Goal: Task Accomplishment & Management: Use online tool/utility

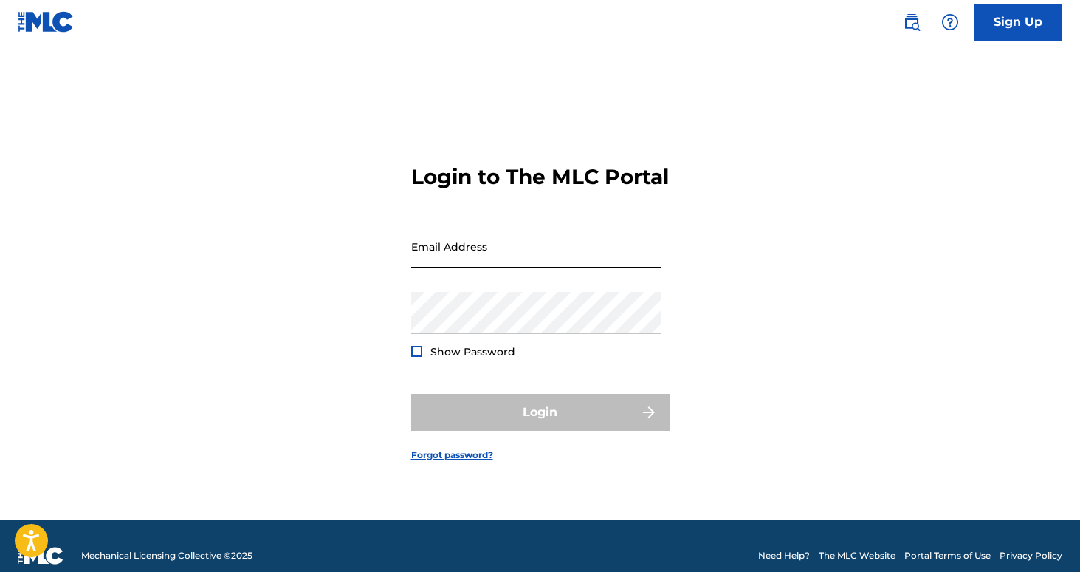
click at [477, 264] on input "Email Address" at bounding box center [536, 246] width 250 height 42
type input "[PERSON_NAME][EMAIL_ADDRESS][DOMAIN_NAME]"
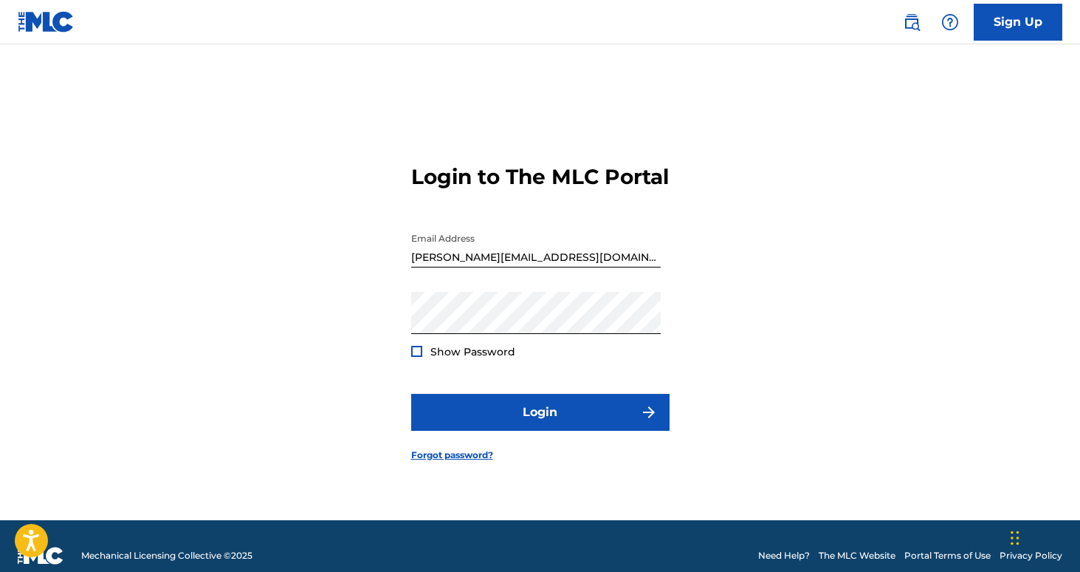
click at [457, 358] on span "Show Password" at bounding box center [473, 351] width 85 height 13
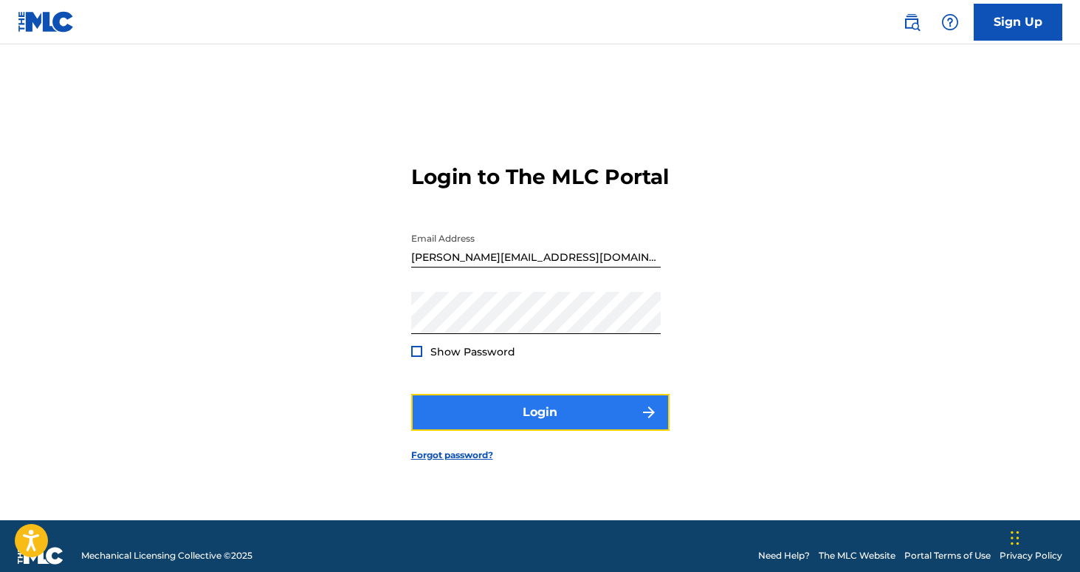
click at [499, 422] on button "Login" at bounding box center [540, 412] width 258 height 37
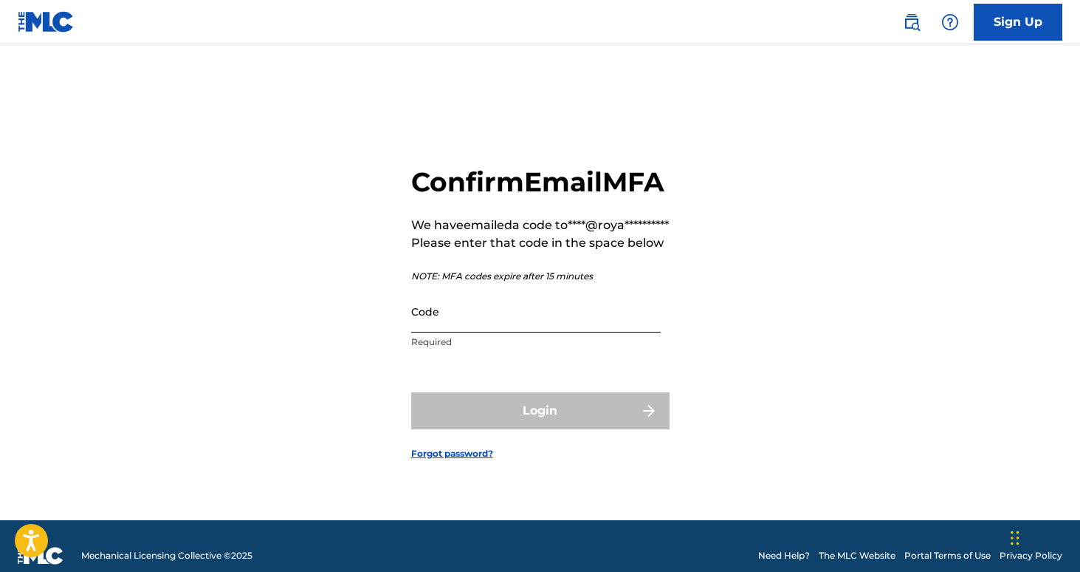
click at [439, 332] on input "Code" at bounding box center [536, 311] width 250 height 42
paste input "268618"
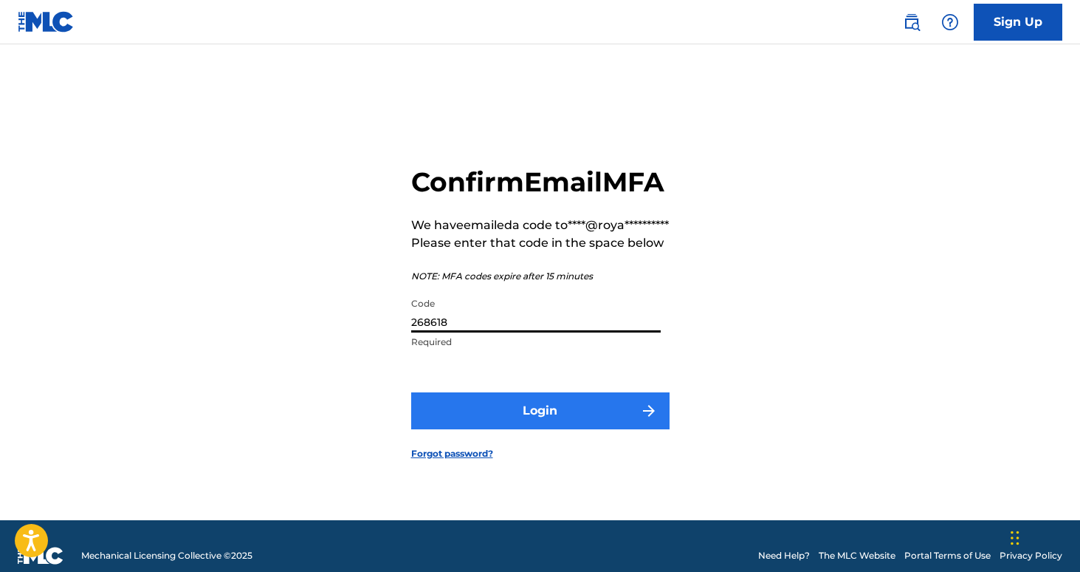
type input "268618"
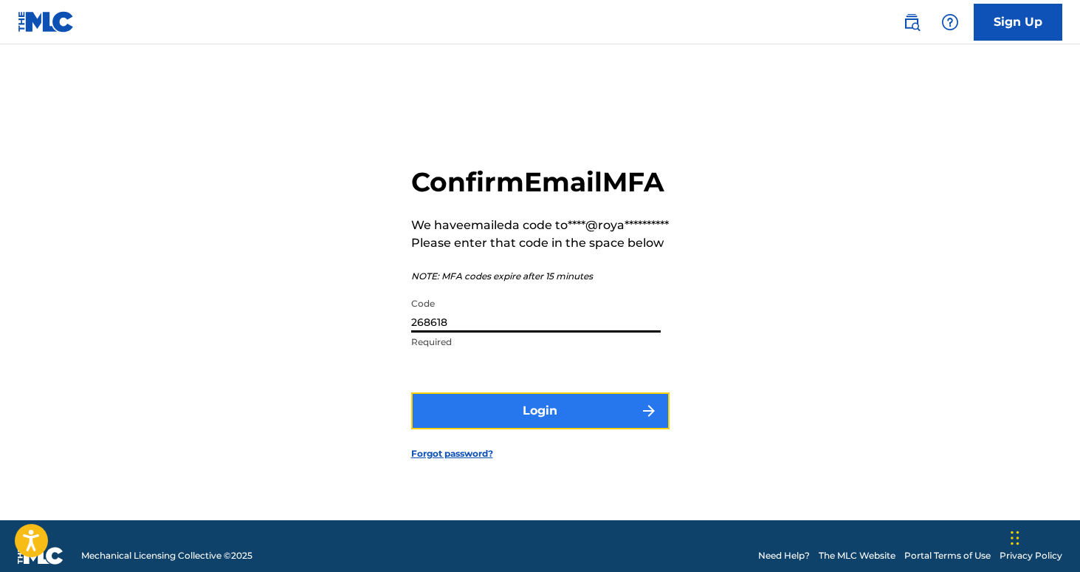
click at [513, 429] on button "Login" at bounding box center [540, 410] width 258 height 37
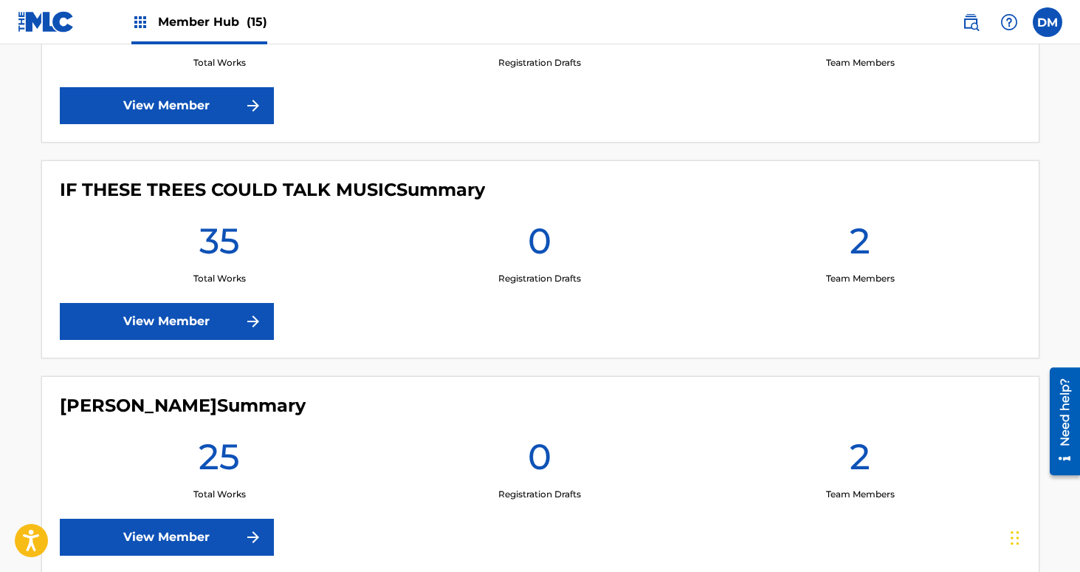
scroll to position [1188, 0]
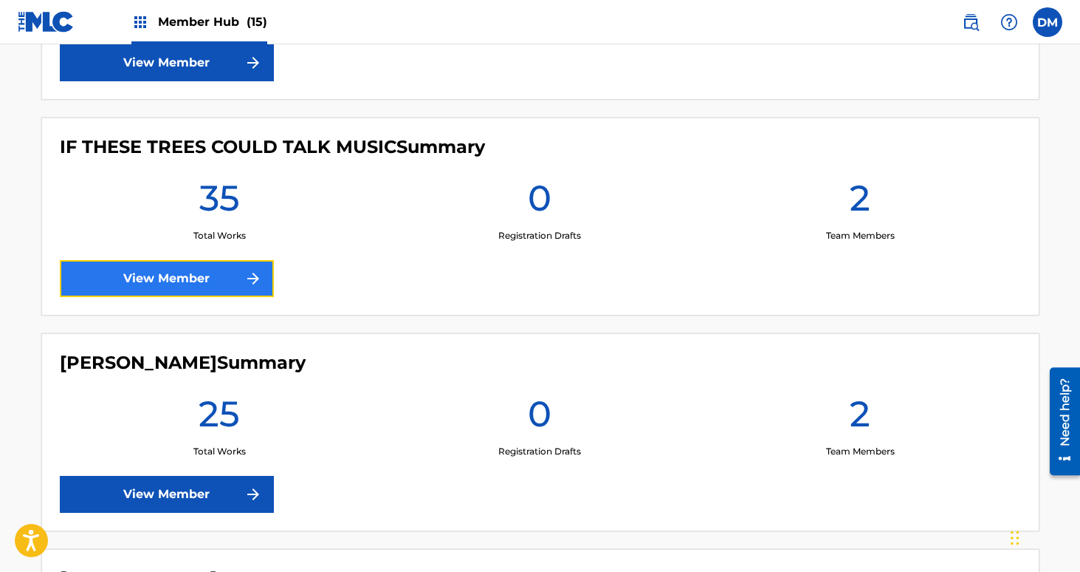
click at [255, 279] on img at bounding box center [253, 279] width 18 height 18
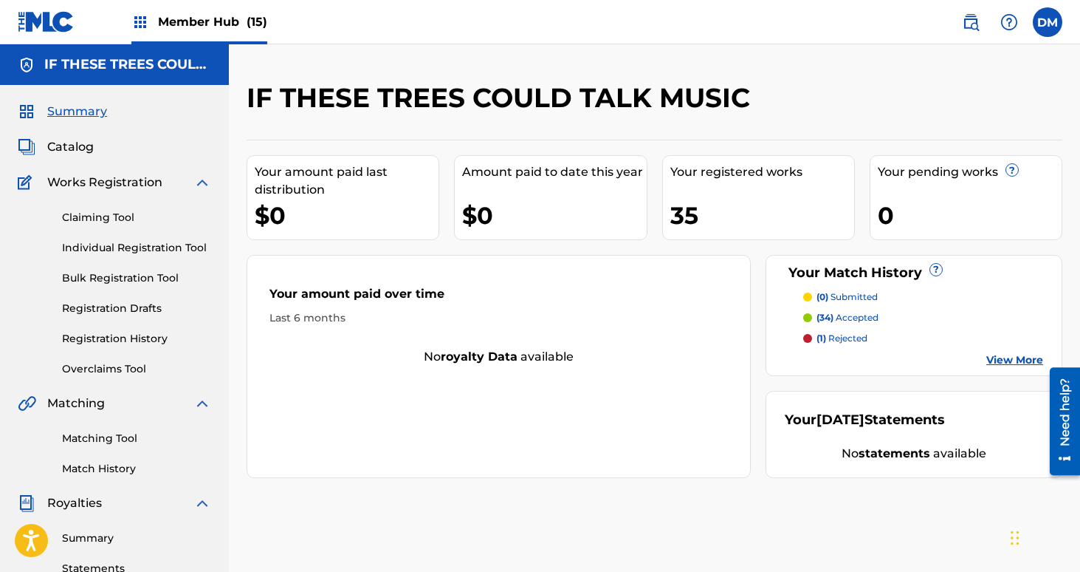
click at [842, 334] on p "(1) rejected" at bounding box center [842, 338] width 51 height 13
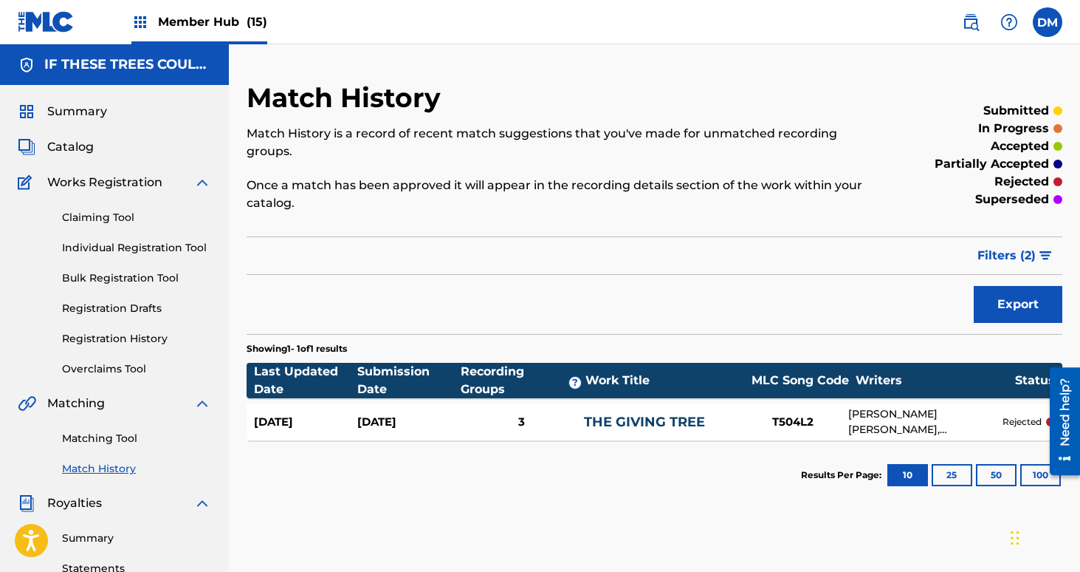
click at [681, 420] on link "THE GIVING TREE" at bounding box center [644, 422] width 121 height 16
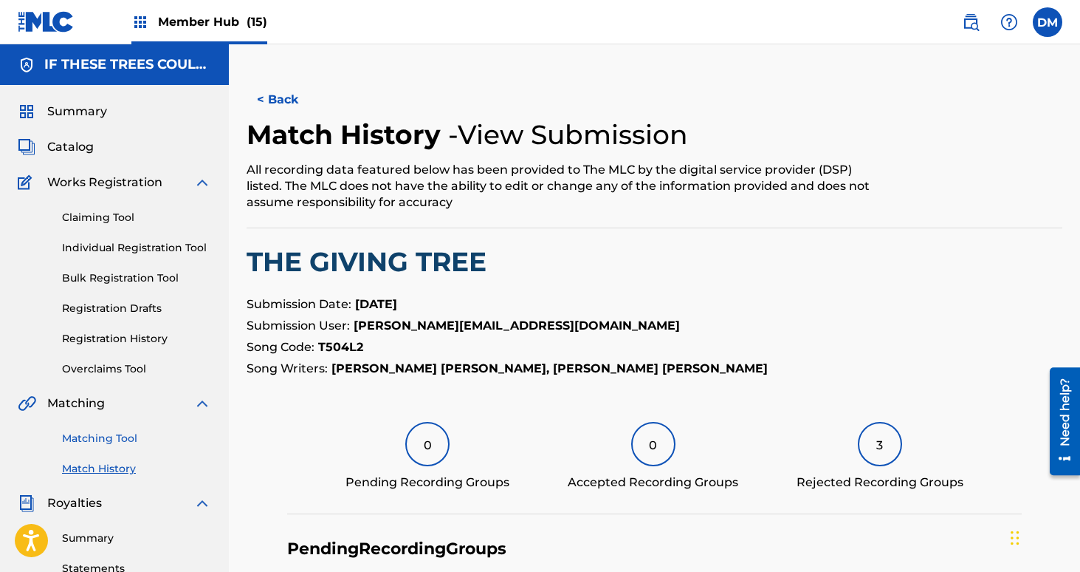
click at [126, 442] on link "Matching Tool" at bounding box center [136, 439] width 149 height 16
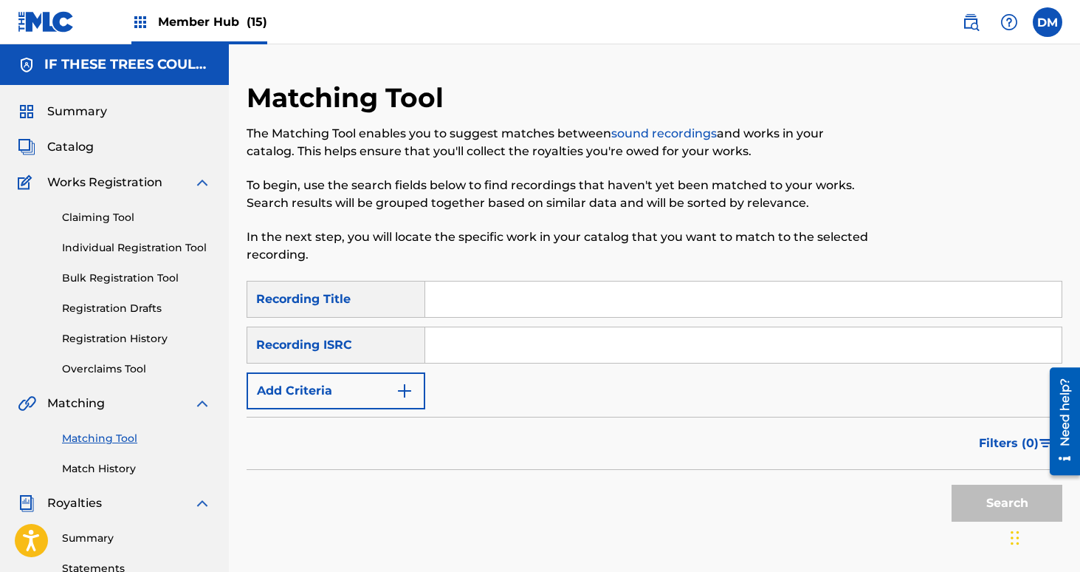
click at [443, 287] on input "Search Form" at bounding box center [743, 298] width 637 height 35
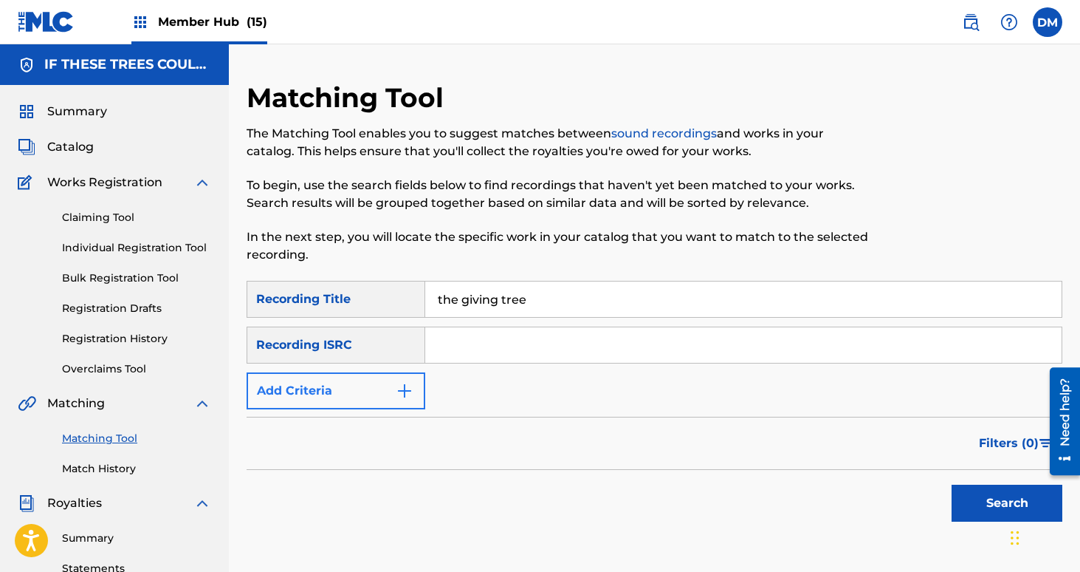
type input "the giving tree"
click at [380, 380] on button "Add Criteria" at bounding box center [336, 390] width 179 height 37
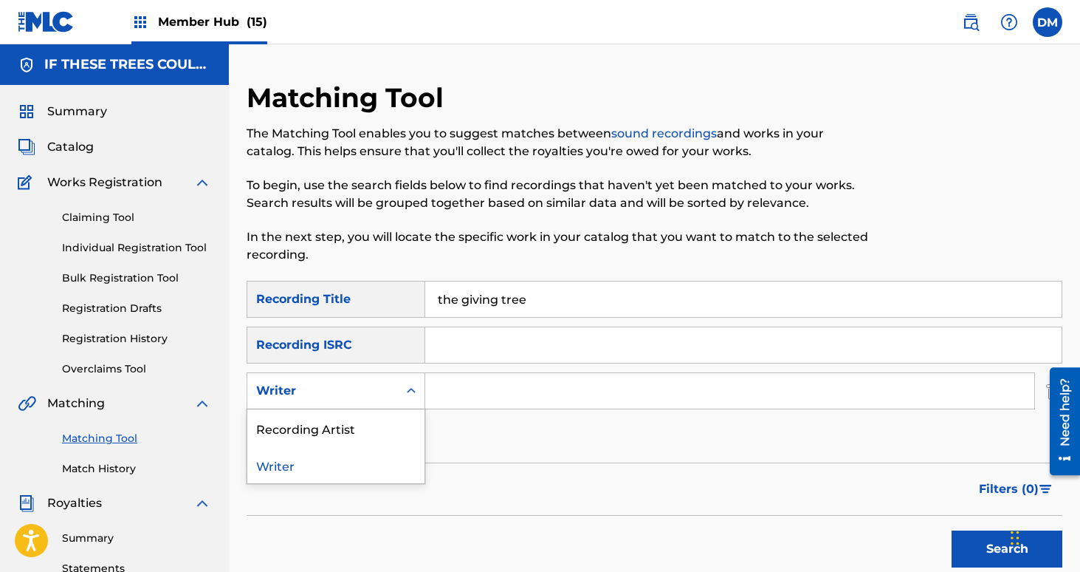
click at [423, 388] on div "Search Form" at bounding box center [411, 390] width 27 height 27
click at [396, 413] on div "Recording Artist" at bounding box center [335, 427] width 177 height 37
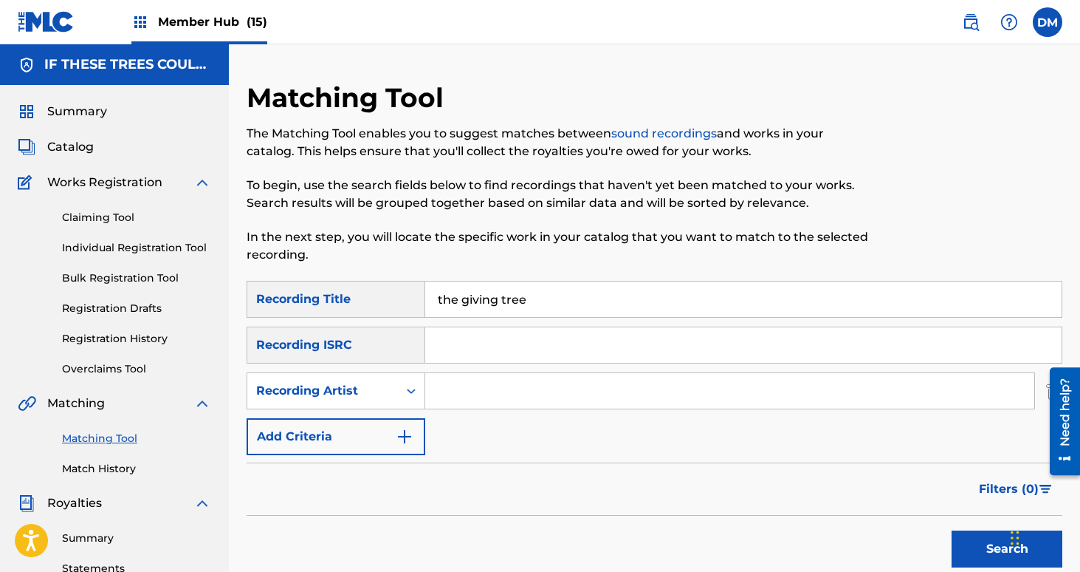
click at [459, 386] on input "Search Form" at bounding box center [729, 390] width 609 height 35
type input "t"
type input "If These Trees Could Talk"
click at [970, 547] on button "Search" at bounding box center [1007, 548] width 111 height 37
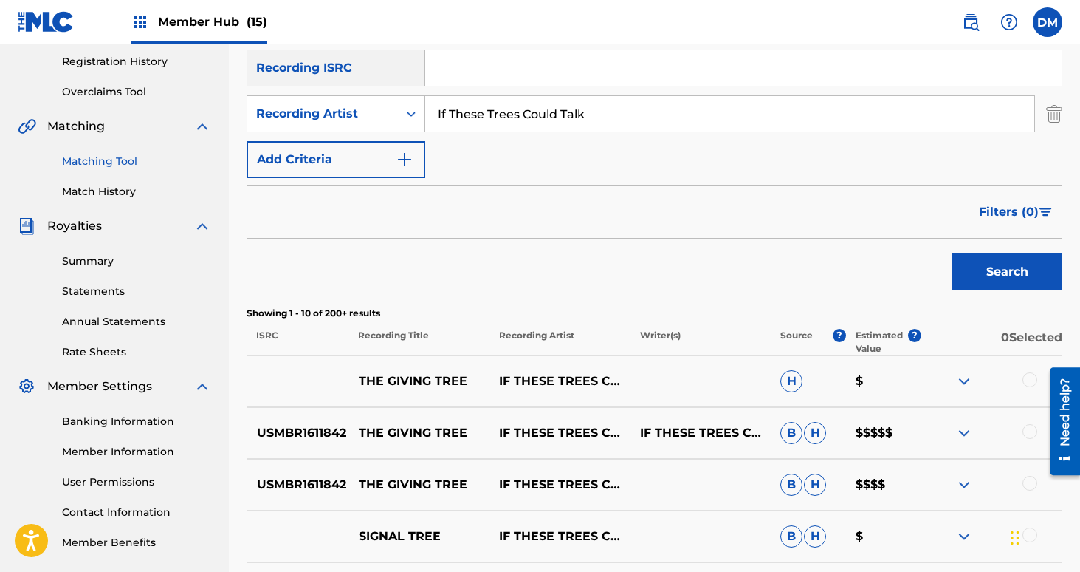
scroll to position [282, 0]
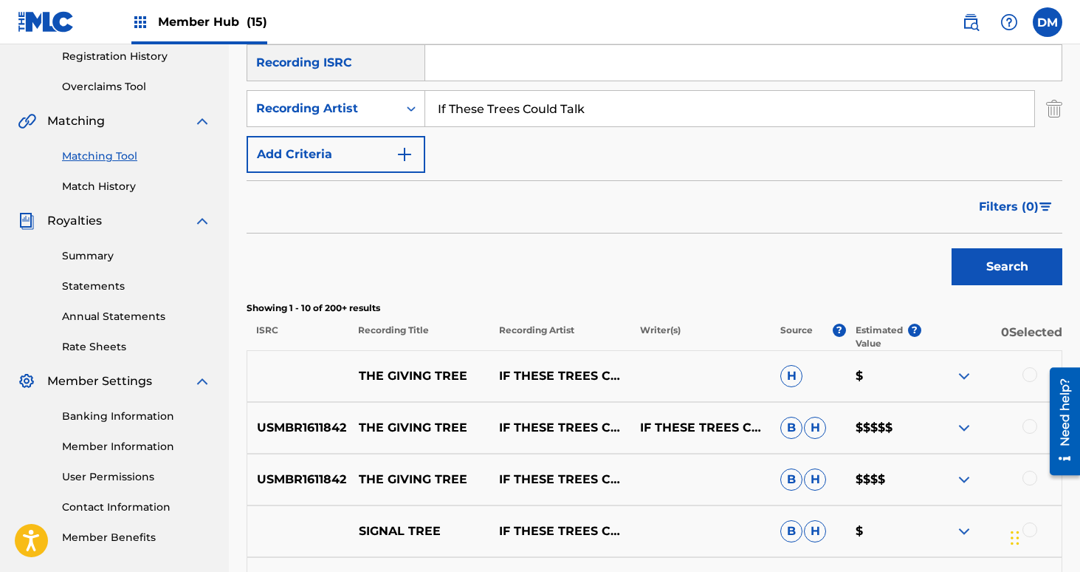
click at [1028, 374] on div at bounding box center [1030, 374] width 15 height 15
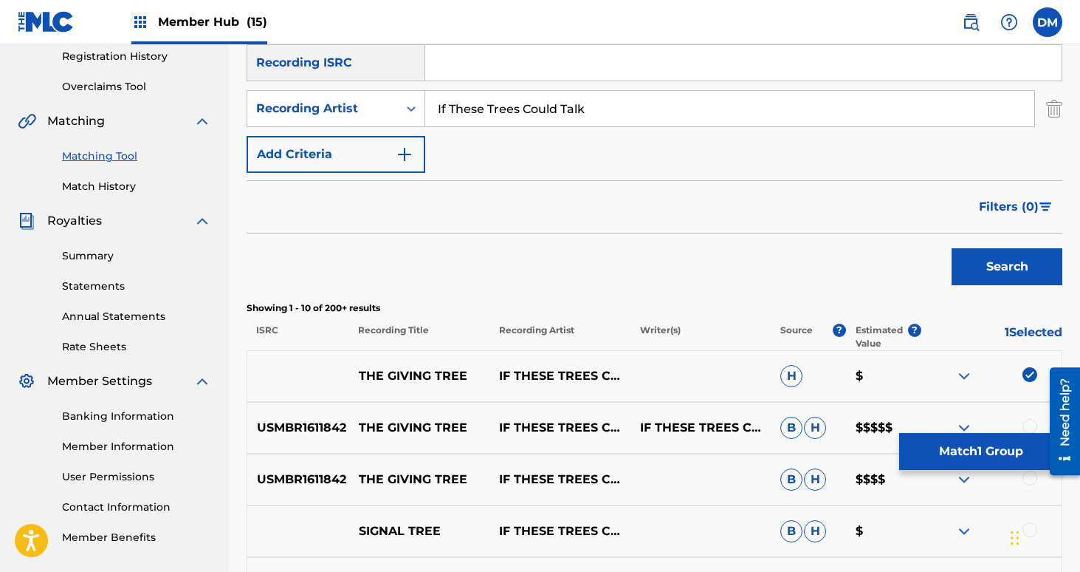
click at [1031, 421] on div at bounding box center [1030, 426] width 15 height 15
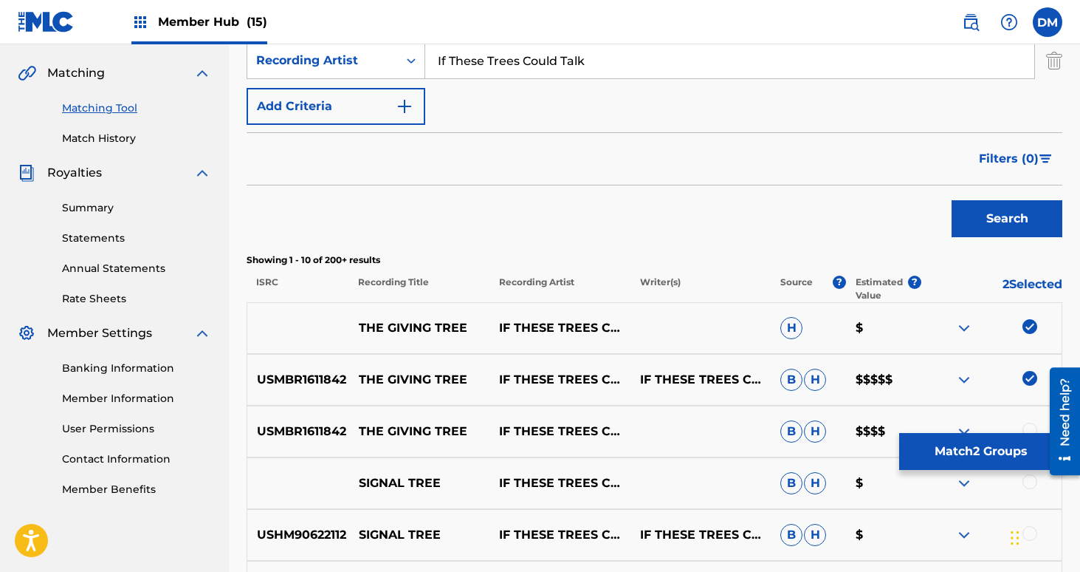
scroll to position [338, 0]
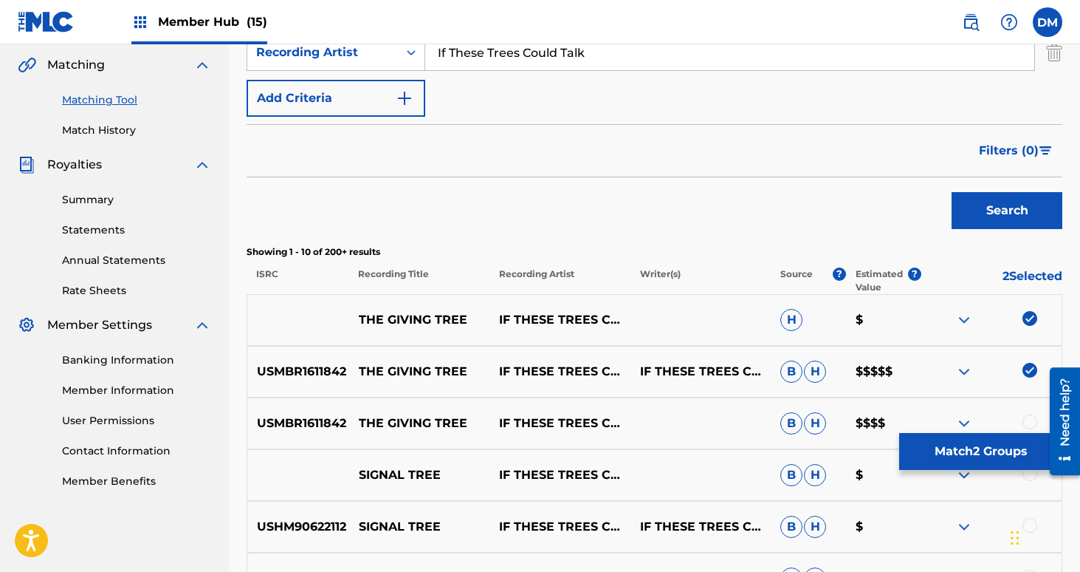
click at [1027, 414] on div at bounding box center [1030, 421] width 15 height 15
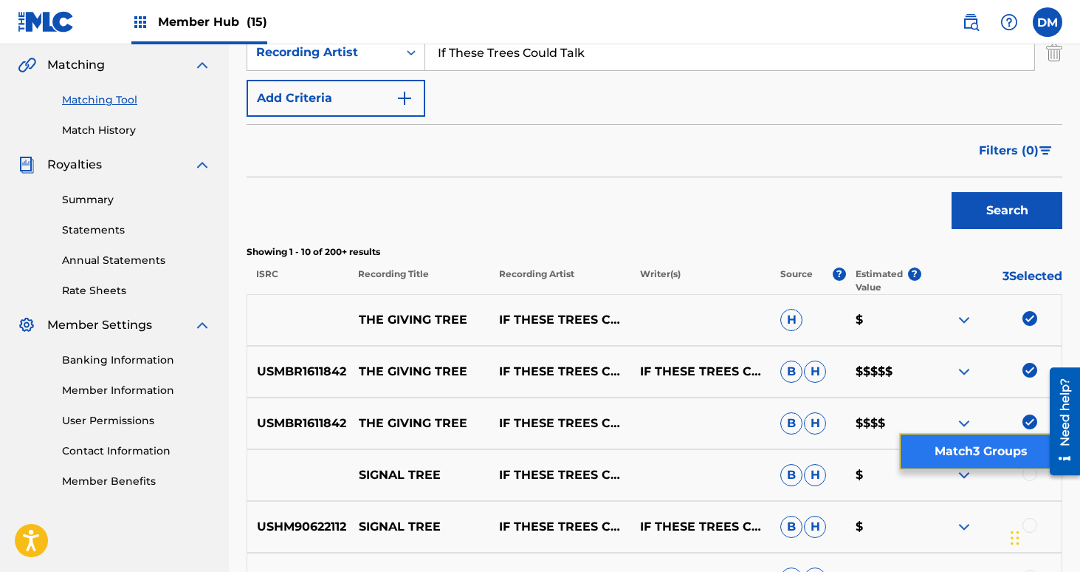
click at [1013, 449] on button "Match 3 Groups" at bounding box center [981, 451] width 163 height 37
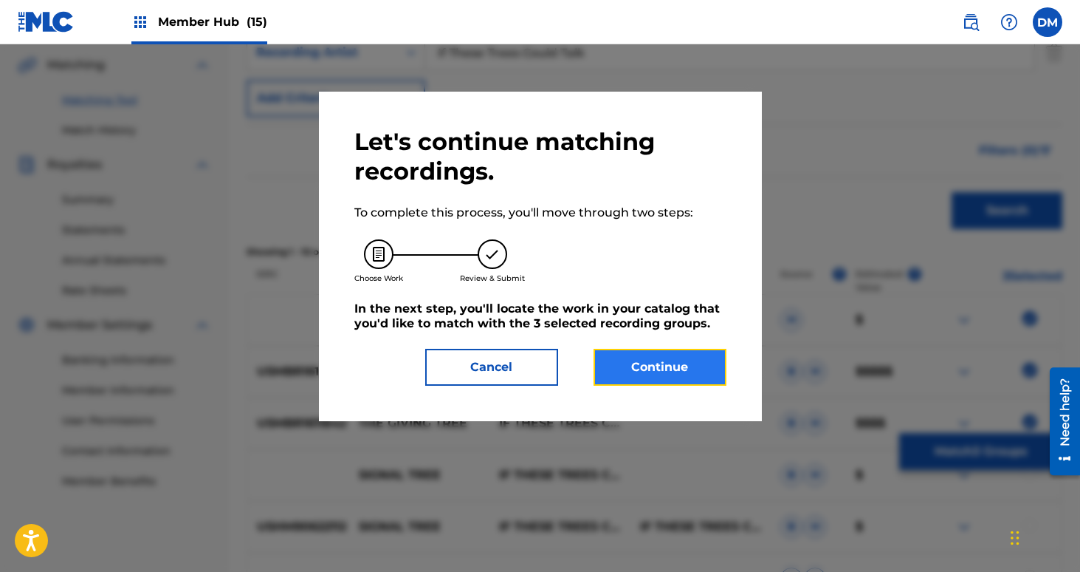
click at [642, 357] on button "Continue" at bounding box center [660, 367] width 133 height 37
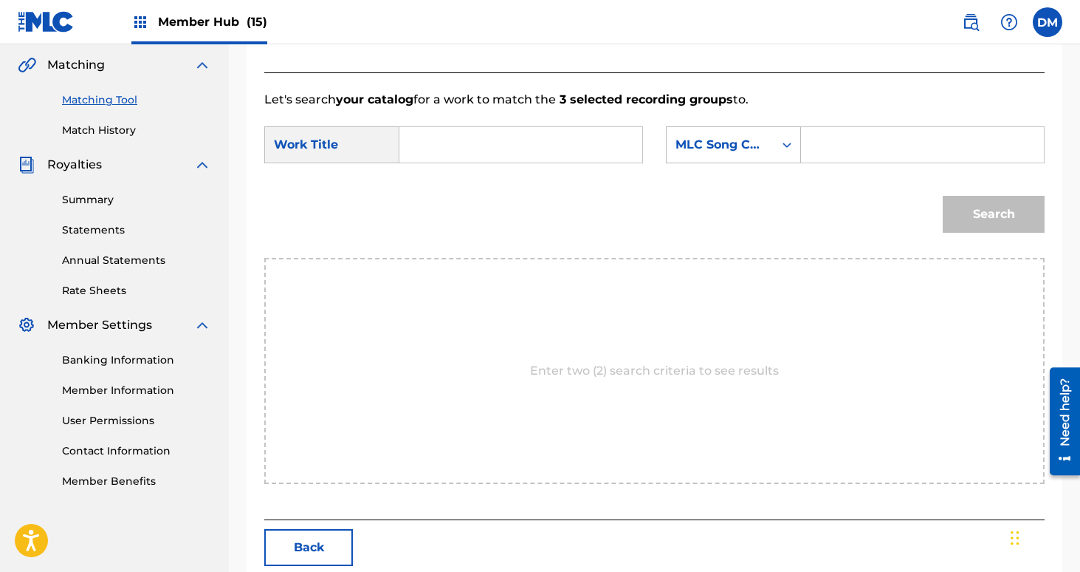
click at [447, 157] on input "Search Form" at bounding box center [521, 144] width 218 height 35
type input "the giving tree"
click at [705, 158] on div "MLC Song Code" at bounding box center [720, 145] width 107 height 28
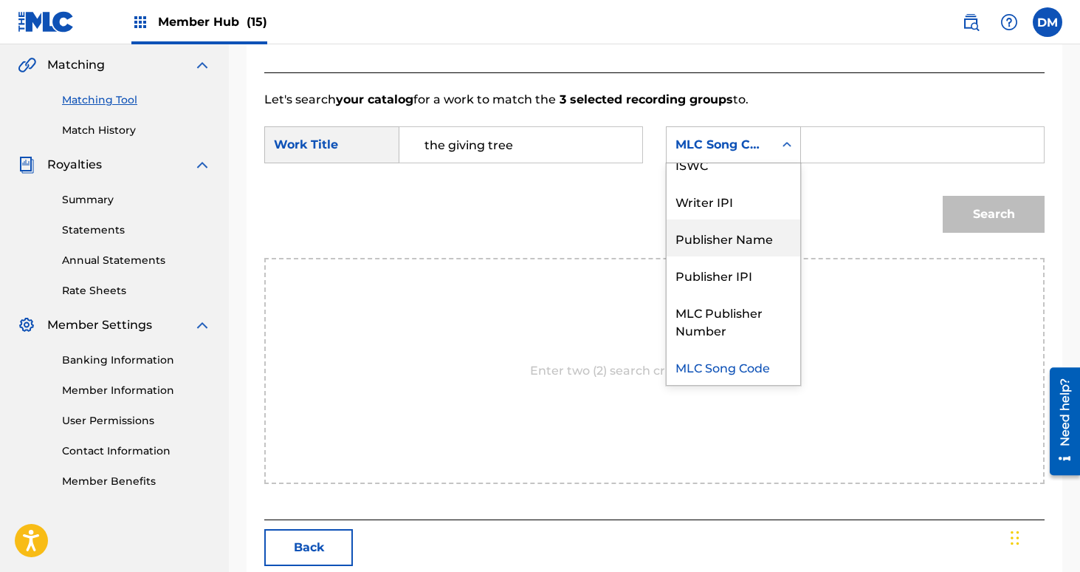
scroll to position [0, 0]
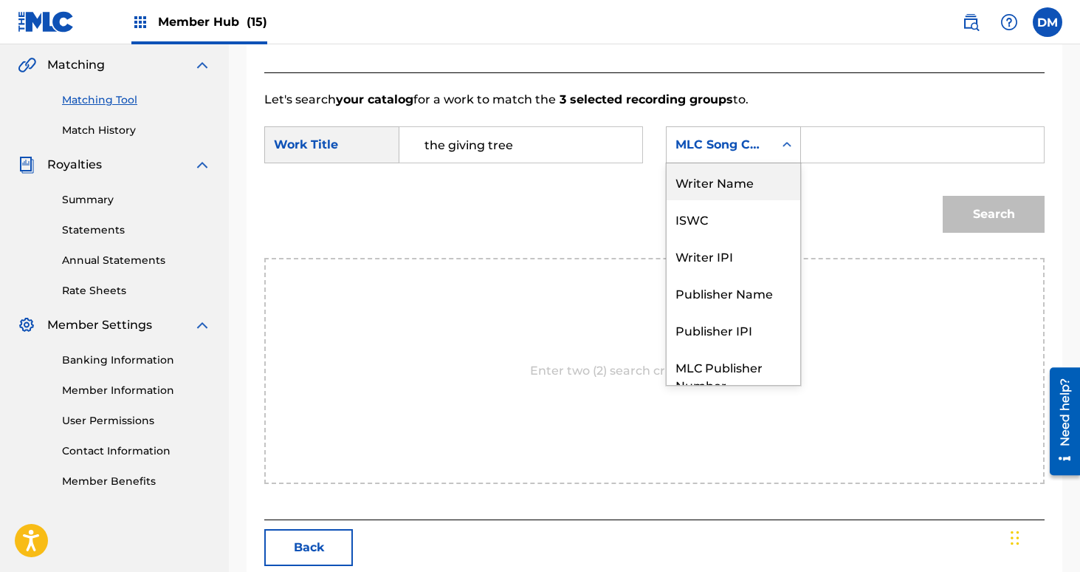
click at [733, 171] on div "Writer Name" at bounding box center [734, 181] width 134 height 37
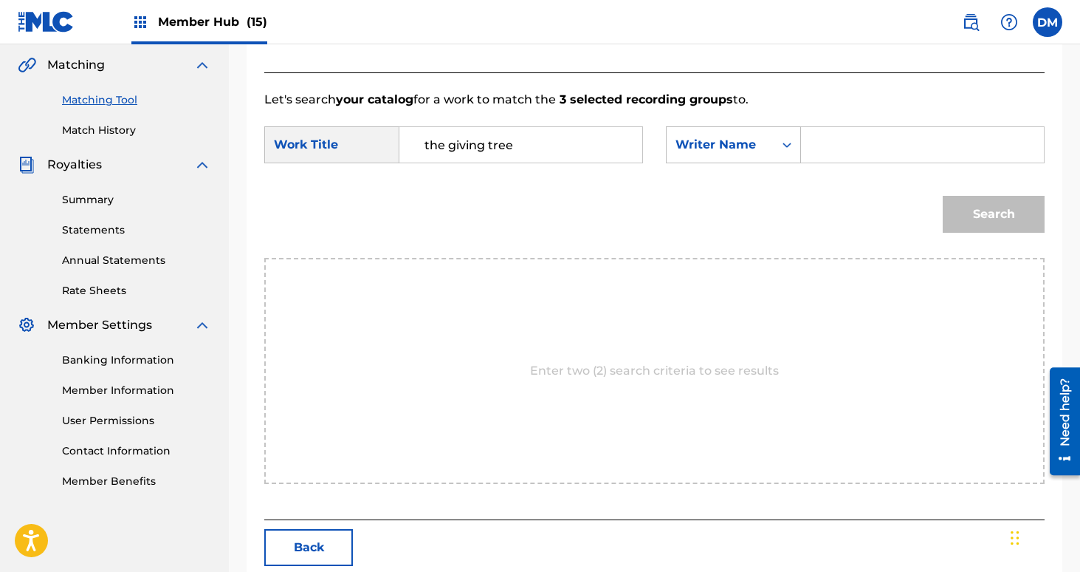
click at [844, 154] on input "Search Form" at bounding box center [923, 144] width 218 height 35
type input "[PERSON_NAME]"
click at [943, 196] on button "Search" at bounding box center [994, 214] width 102 height 37
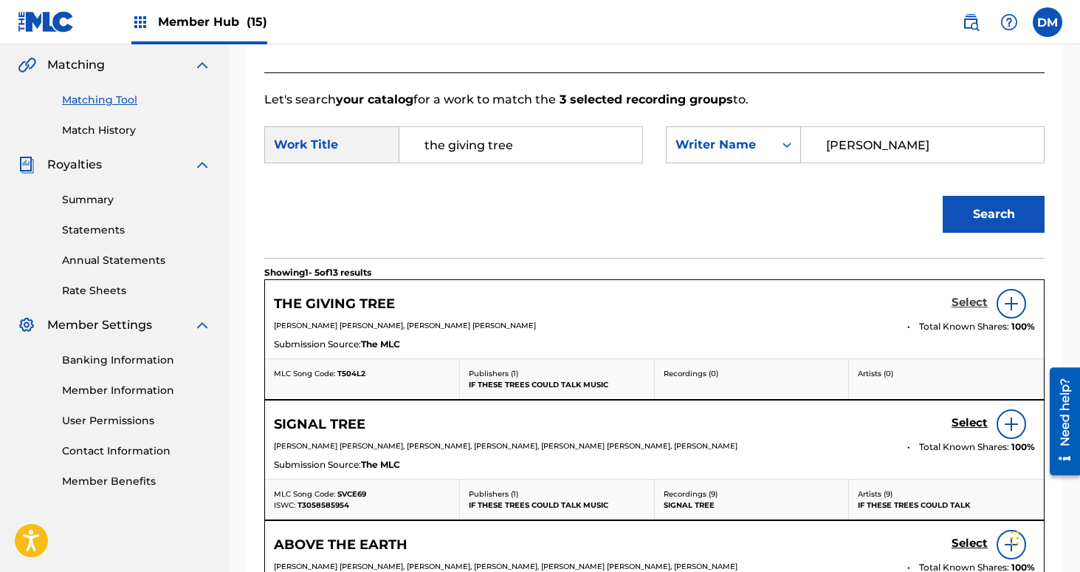
click at [959, 303] on h5 "Select" at bounding box center [970, 302] width 36 height 14
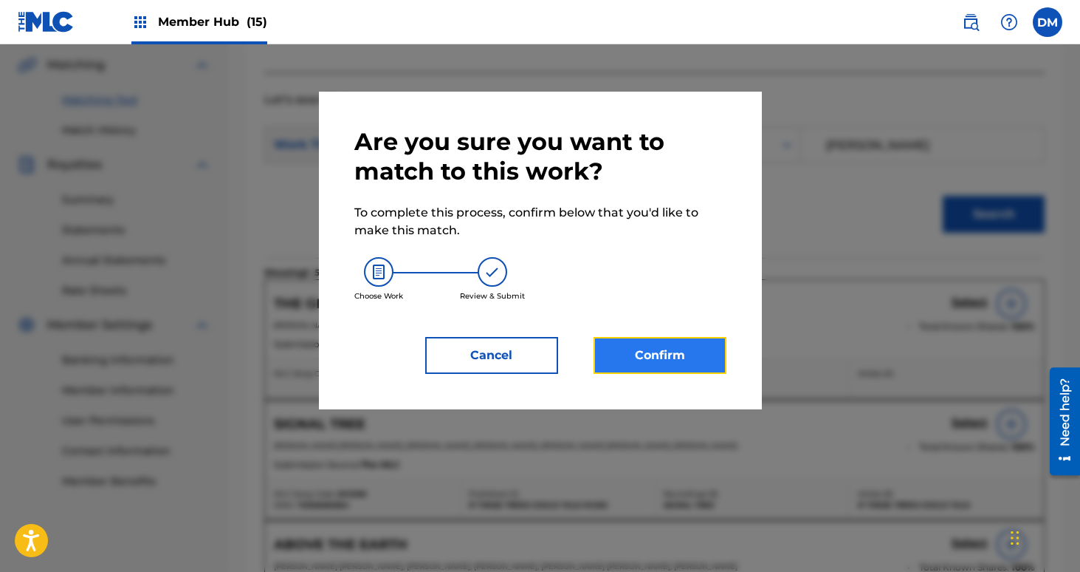
click at [696, 354] on button "Confirm" at bounding box center [660, 355] width 133 height 37
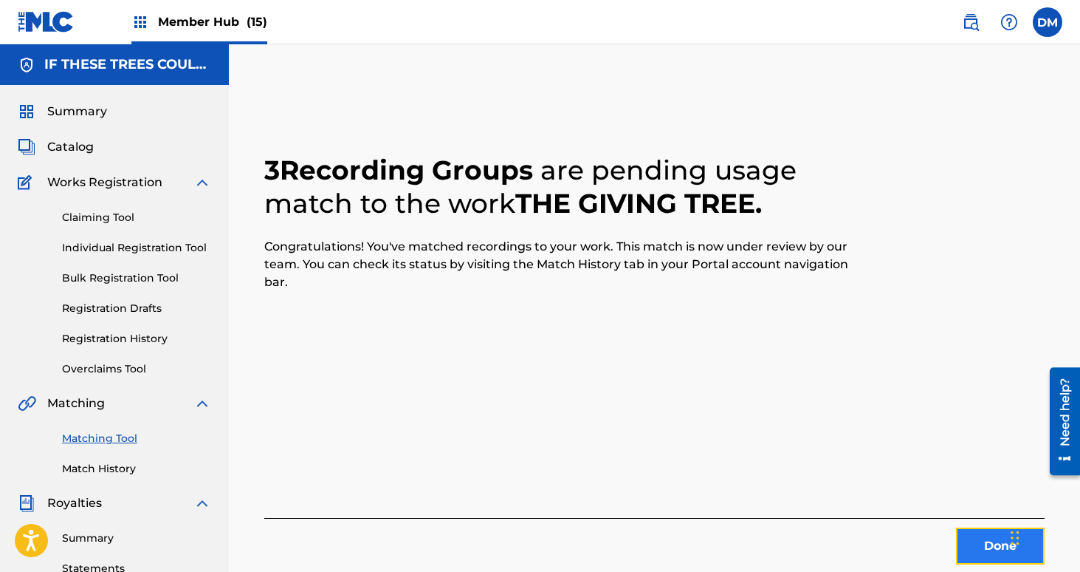
click at [961, 552] on button "Done" at bounding box center [1000, 545] width 89 height 37
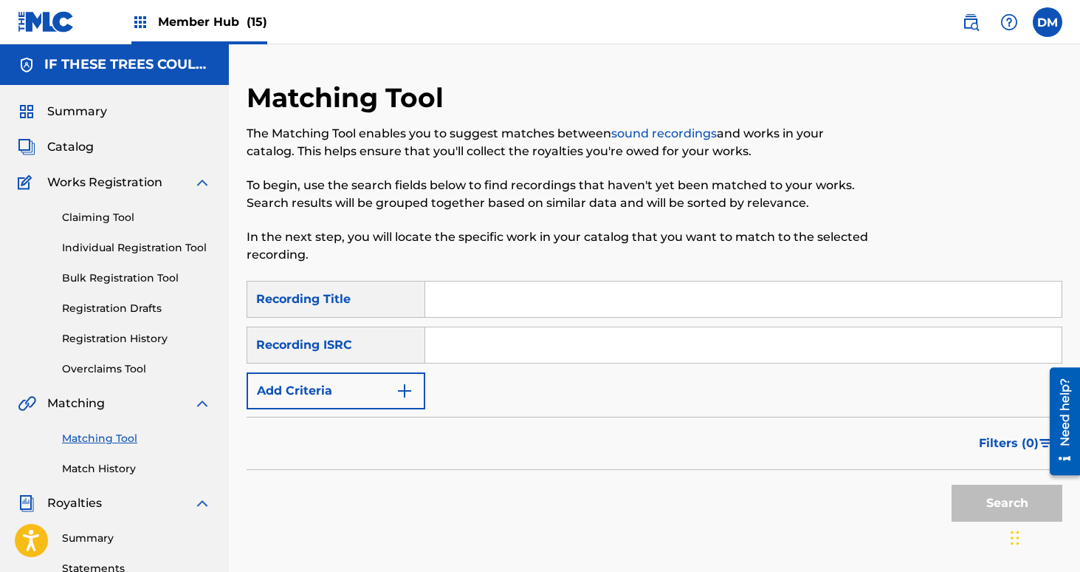
click at [214, 22] on span "Member Hub (15)" at bounding box center [212, 21] width 109 height 17
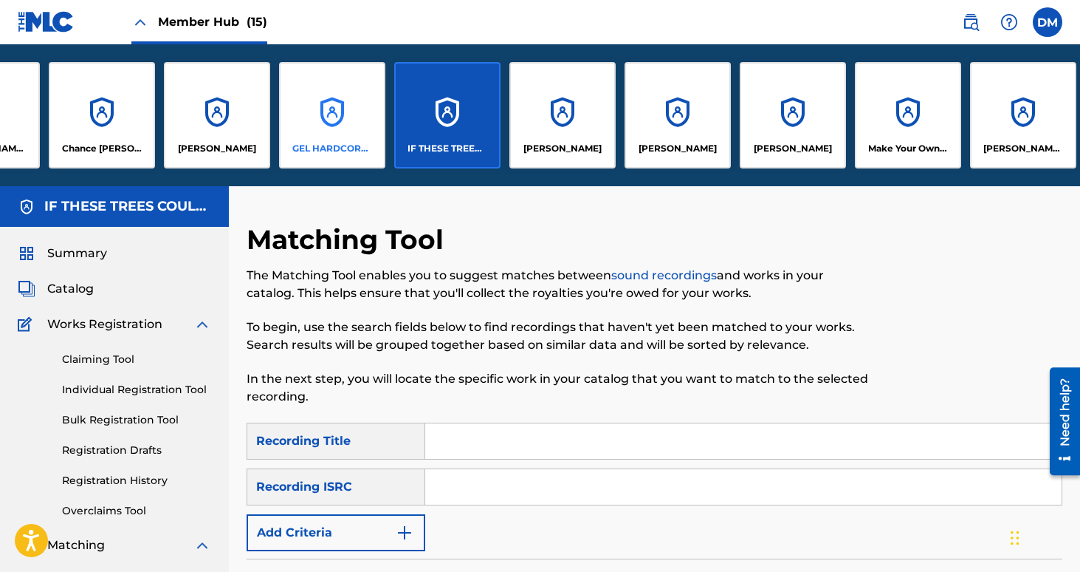
scroll to position [0, 98]
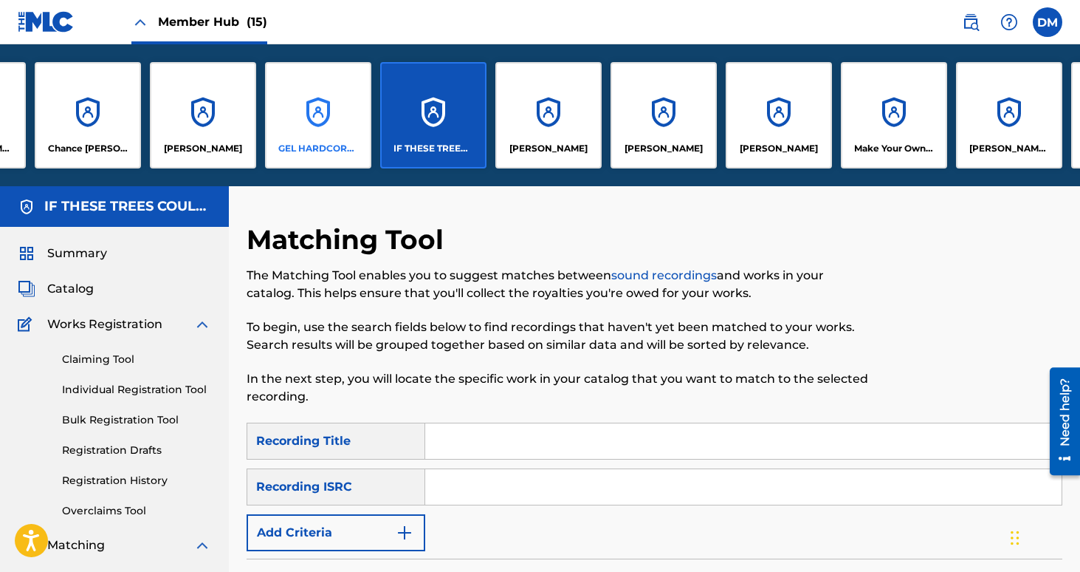
click at [302, 137] on div "GEL HARDCORE LLC" at bounding box center [318, 115] width 106 height 106
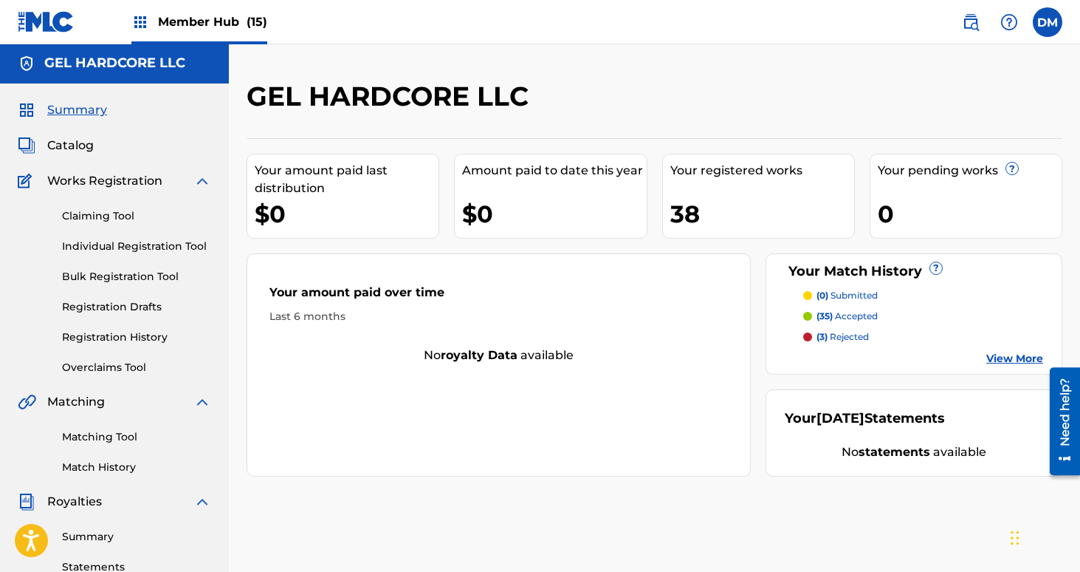
scroll to position [6, 0]
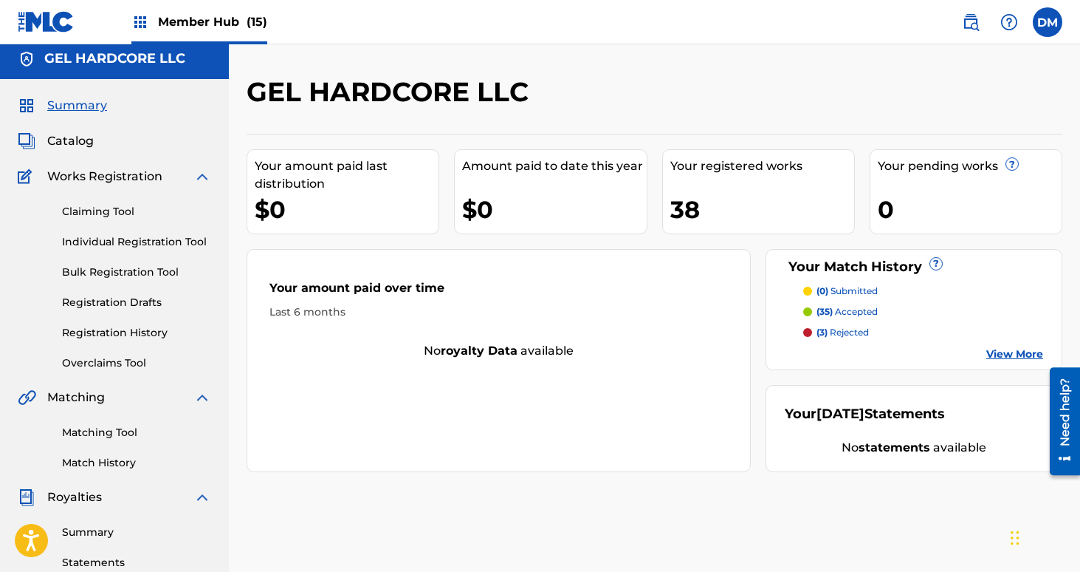
click at [860, 327] on p "(3) rejected" at bounding box center [843, 332] width 52 height 13
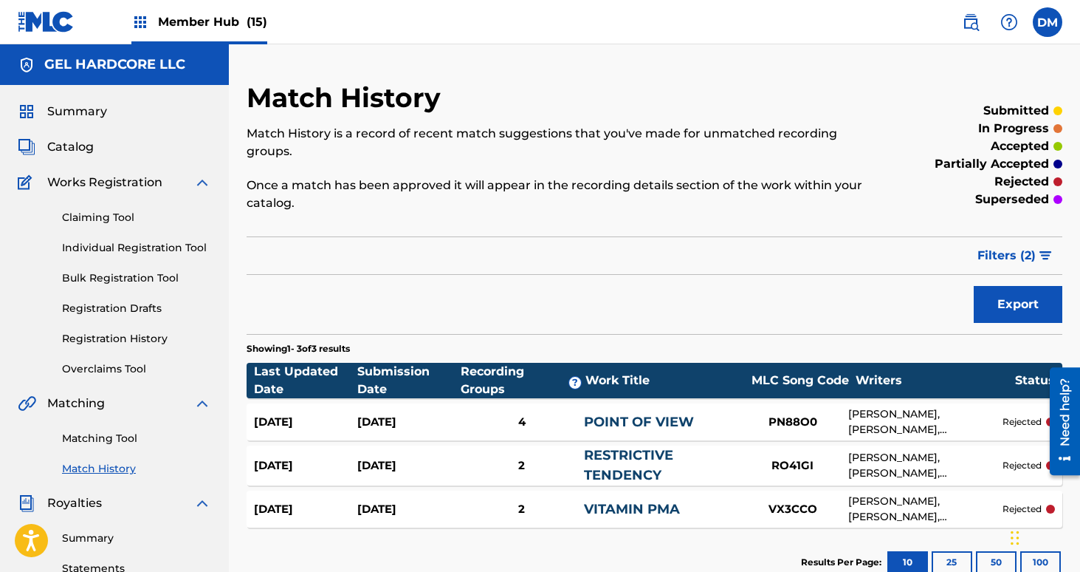
click at [651, 424] on link "POINT OF VIEW" at bounding box center [639, 422] width 110 height 16
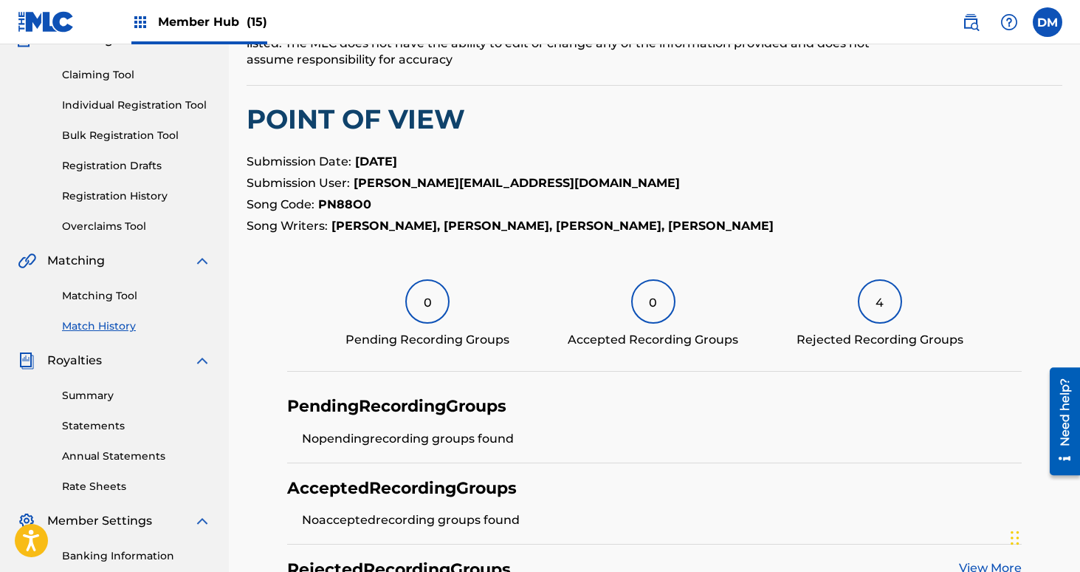
scroll to position [122, 0]
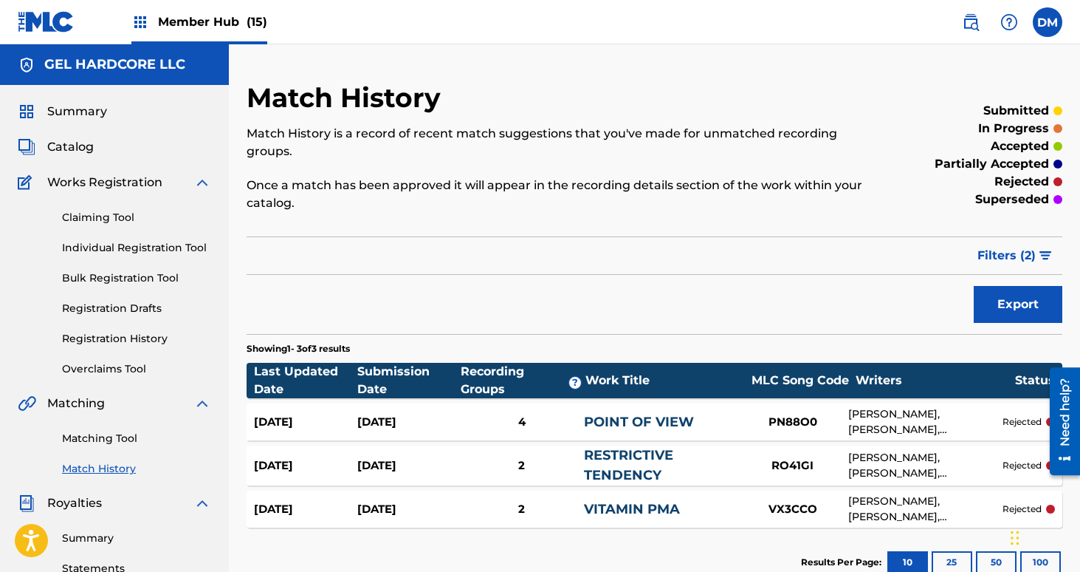
click at [638, 451] on link "RESTRICTIVE TENDENCY" at bounding box center [628, 465] width 89 height 36
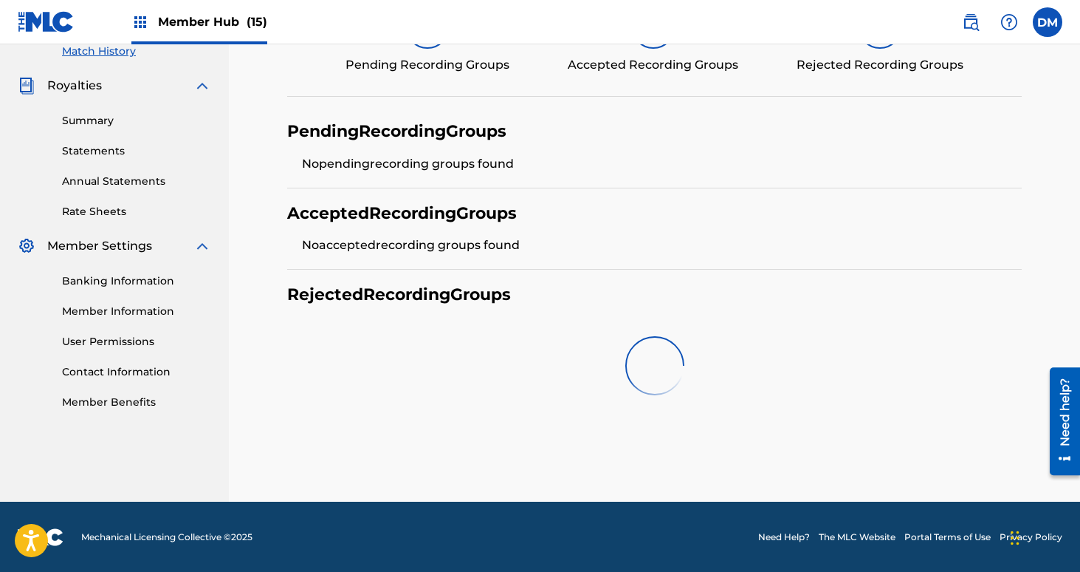
scroll to position [367, 0]
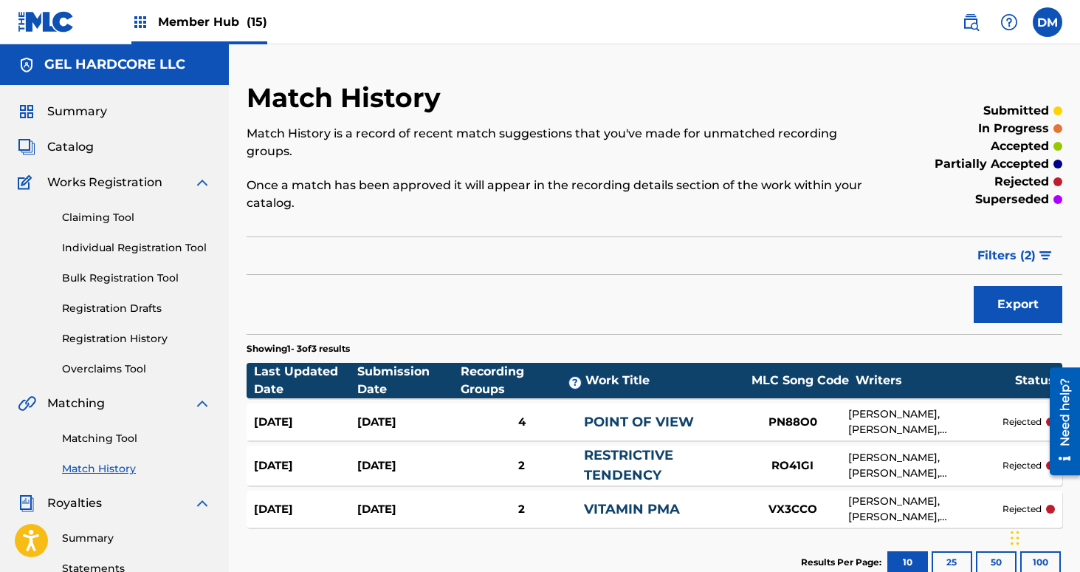
click at [653, 507] on link "VITAMIN PMA" at bounding box center [632, 509] width 96 height 16
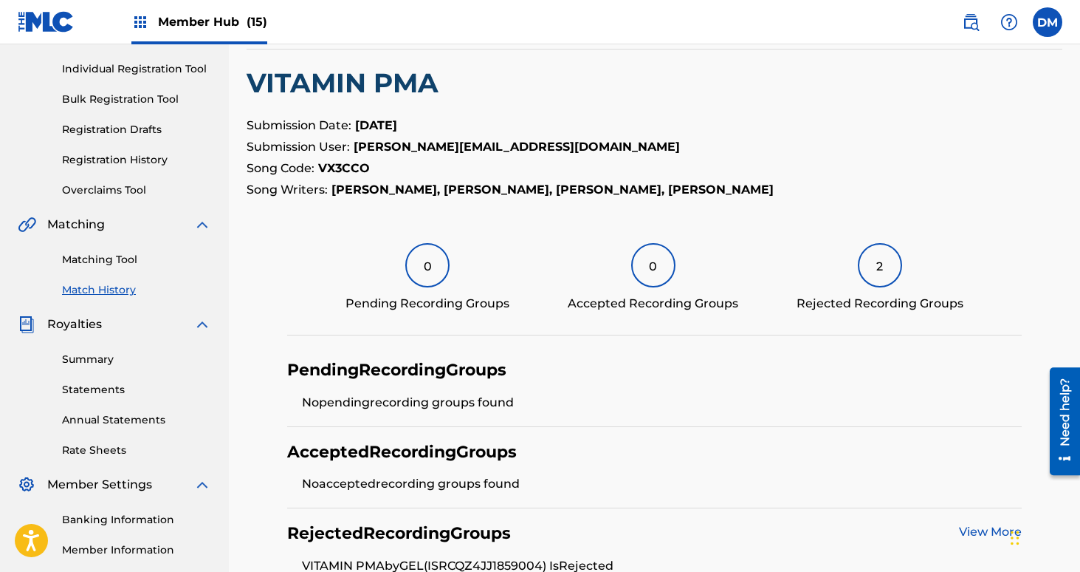
scroll to position [367, 0]
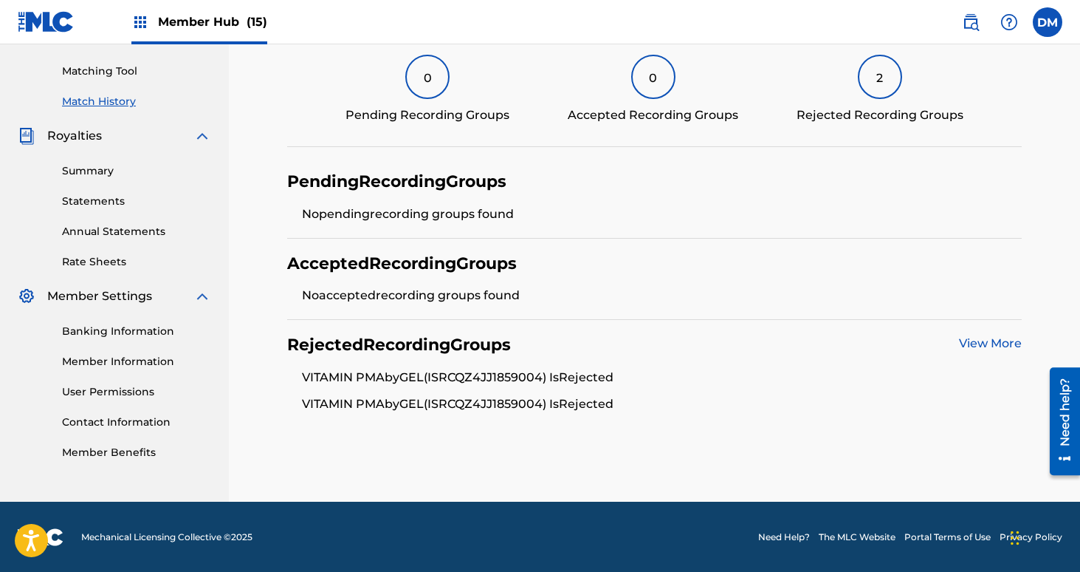
click at [227, 16] on span "Member Hub (15)" at bounding box center [212, 21] width 109 height 17
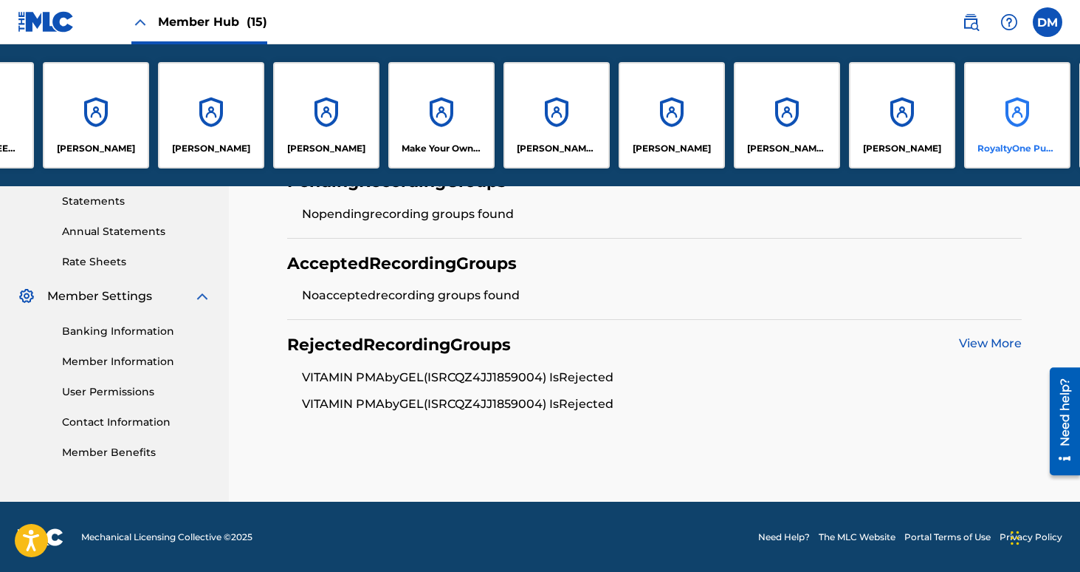
scroll to position [0, 540]
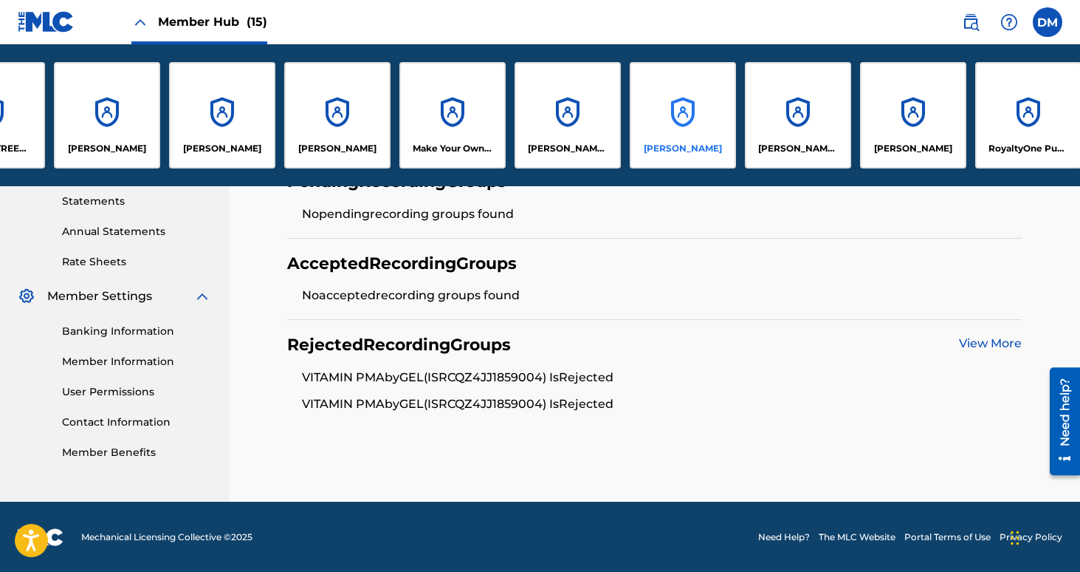
click at [682, 131] on div "[PERSON_NAME]" at bounding box center [683, 115] width 106 height 106
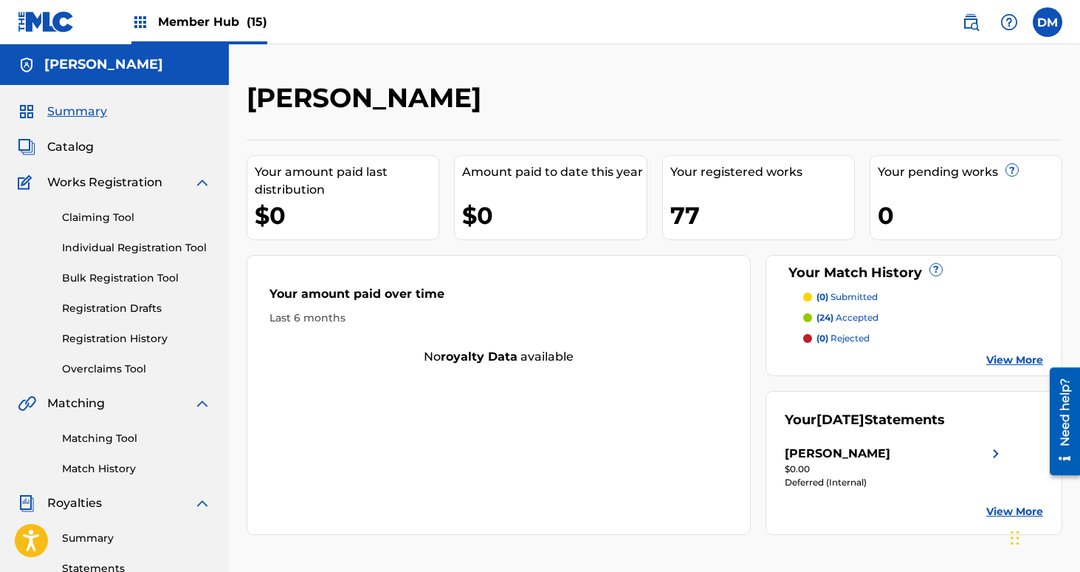
click at [856, 466] on div "$0.00" at bounding box center [894, 468] width 219 height 13
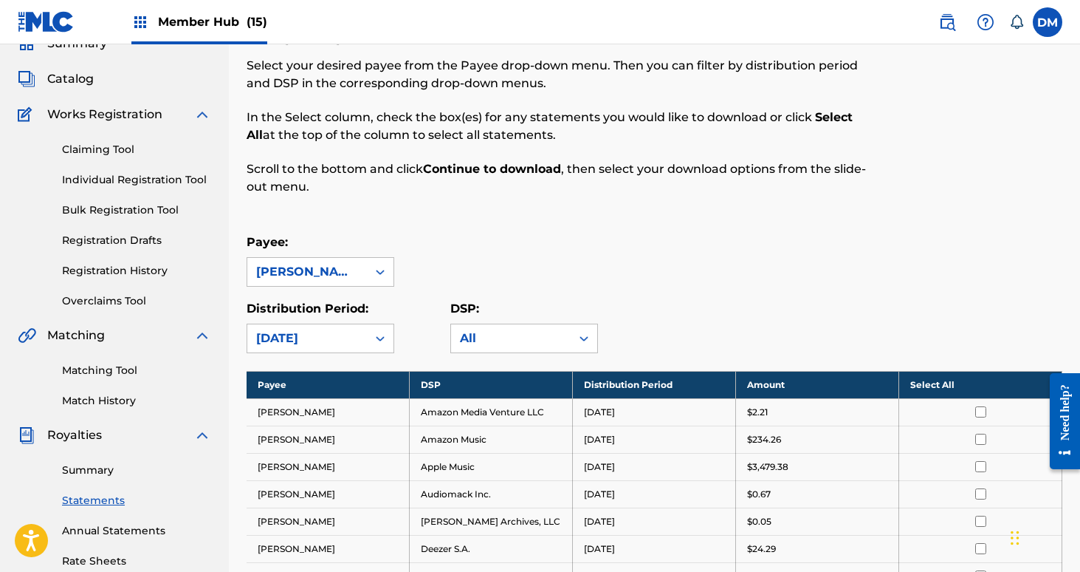
scroll to position [60, 0]
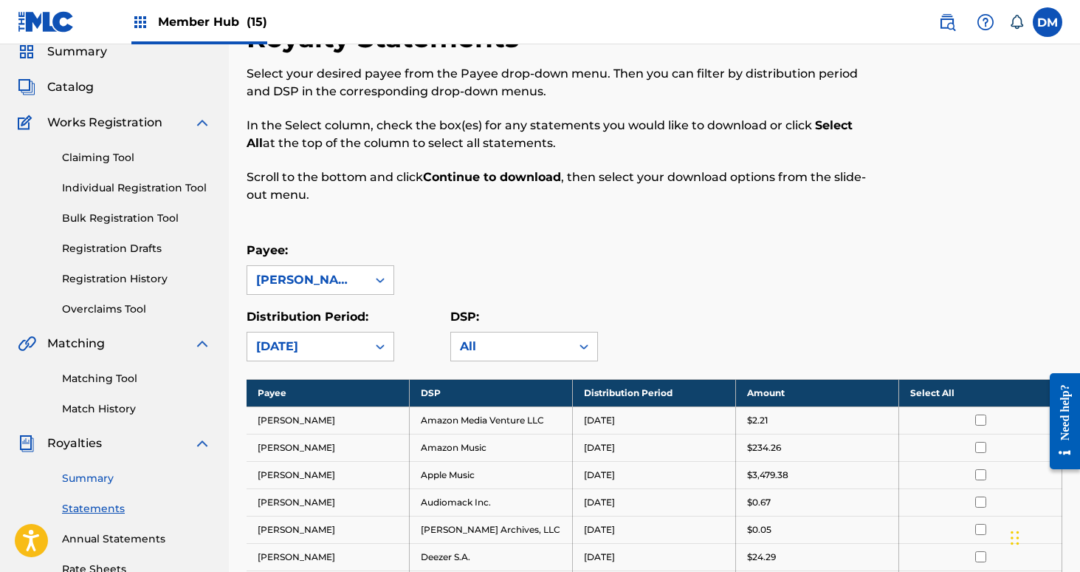
click at [83, 482] on link "Summary" at bounding box center [136, 478] width 149 height 16
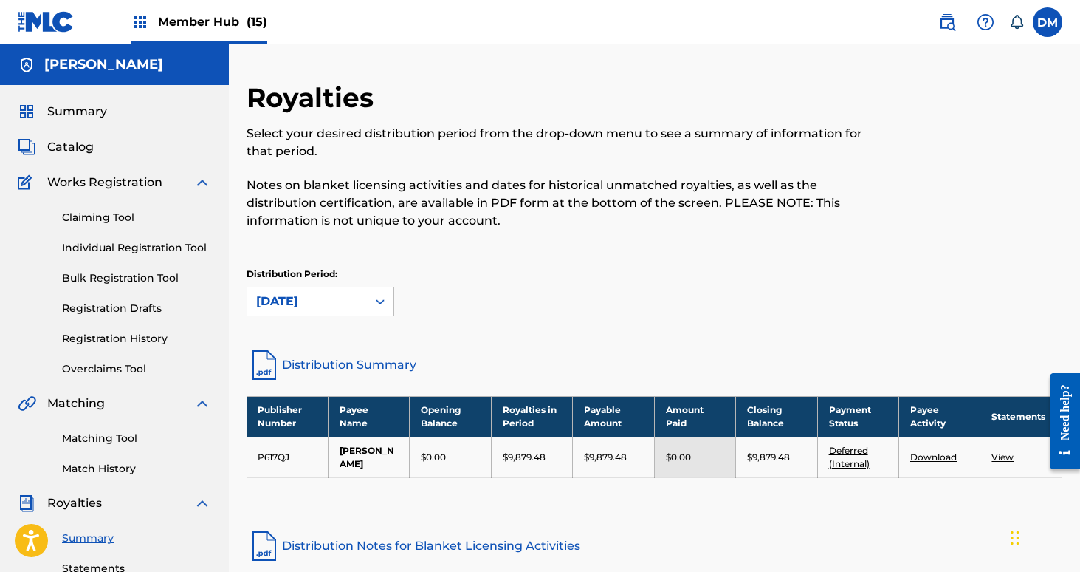
click at [247, 15] on span "(15)" at bounding box center [257, 22] width 21 height 14
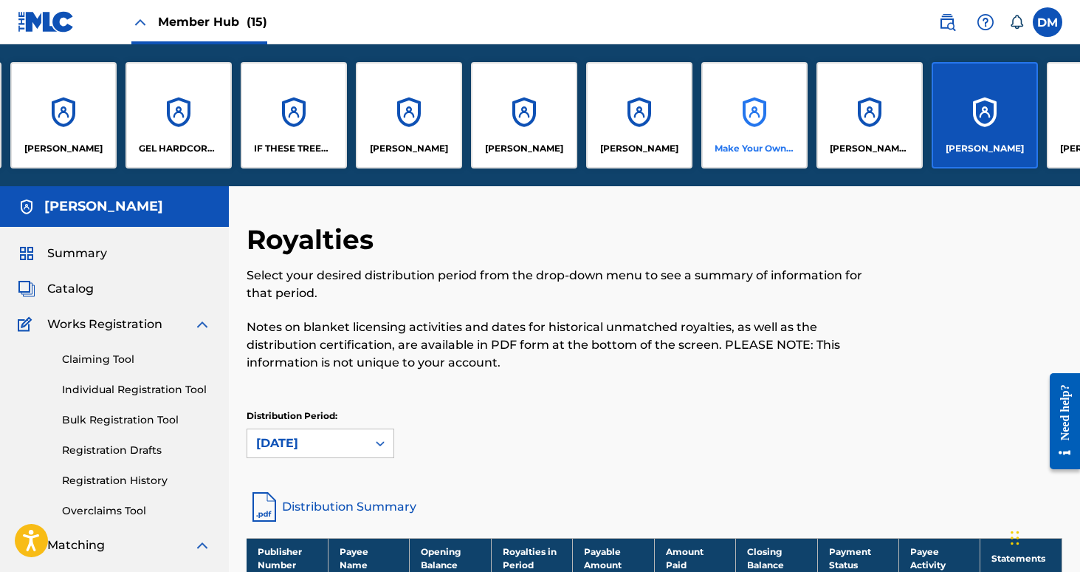
scroll to position [0, 232]
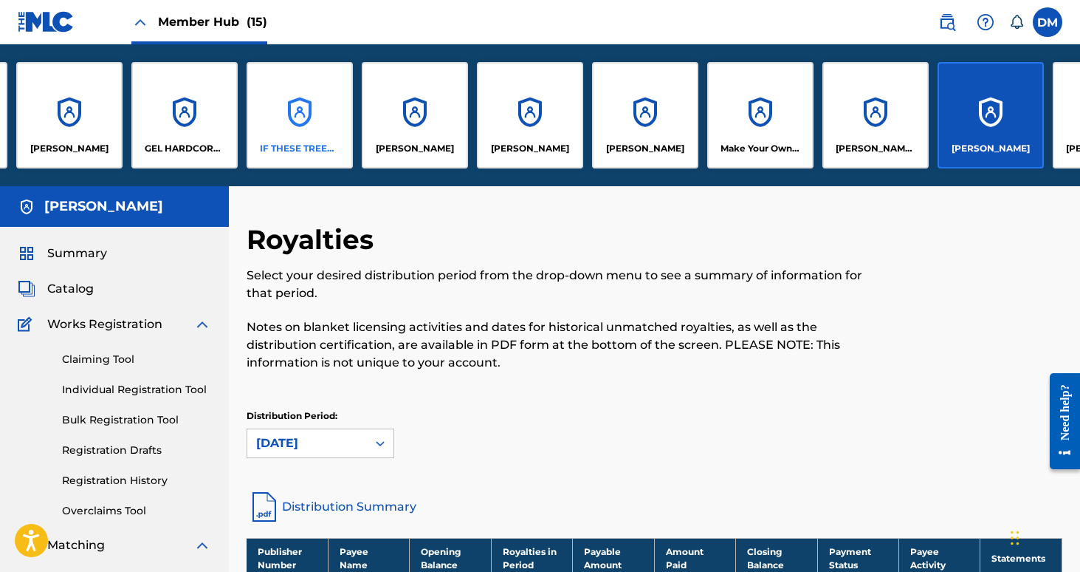
click at [298, 121] on div "IF THESE TREES COULD TALK MUSIC" at bounding box center [300, 115] width 106 height 106
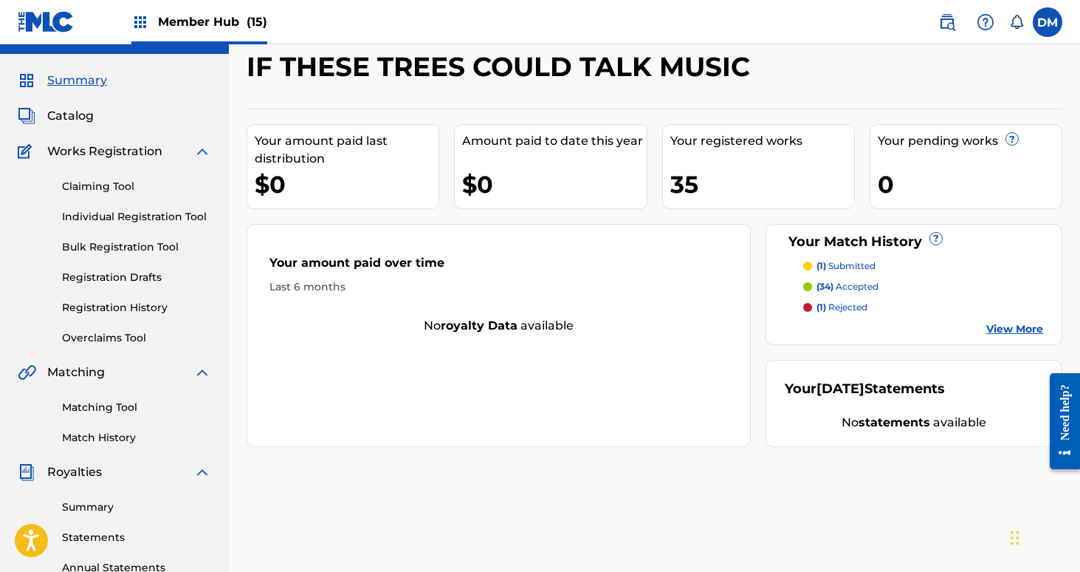
scroll to position [38, 0]
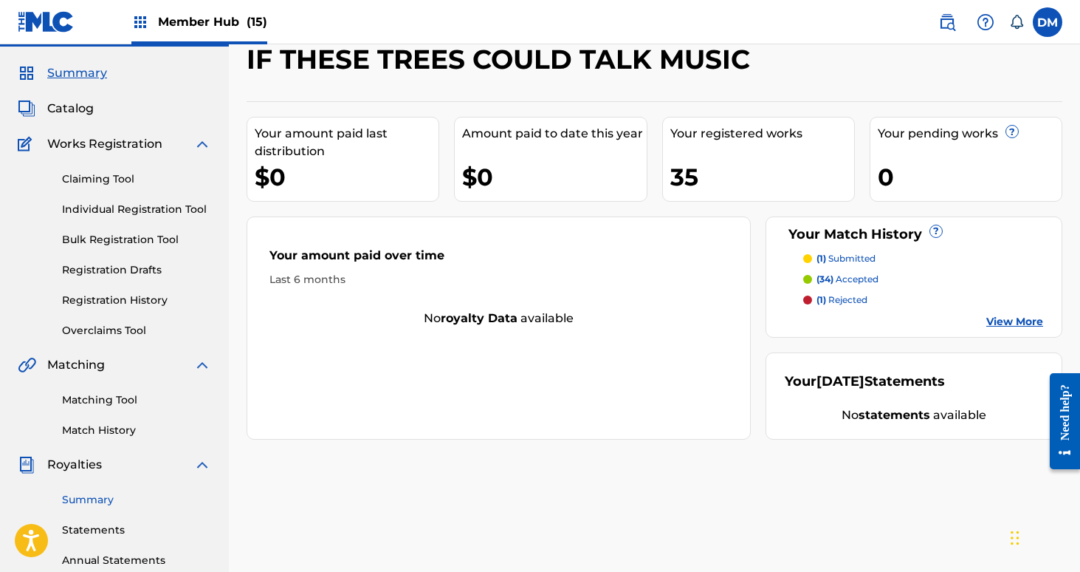
click at [101, 498] on link "Summary" at bounding box center [136, 500] width 149 height 16
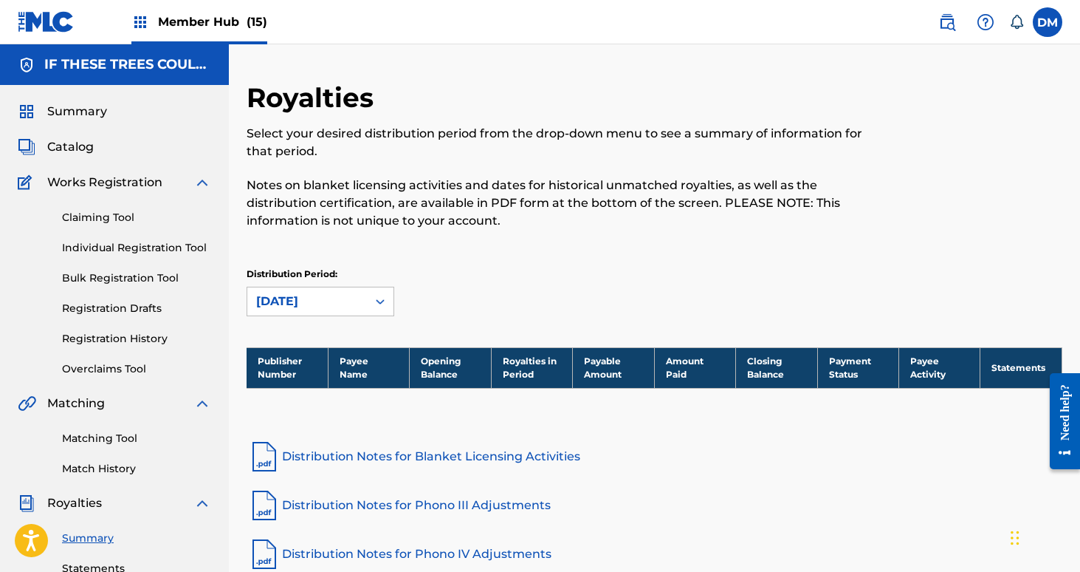
click at [230, 30] on span "Member Hub (15)" at bounding box center [212, 21] width 109 height 17
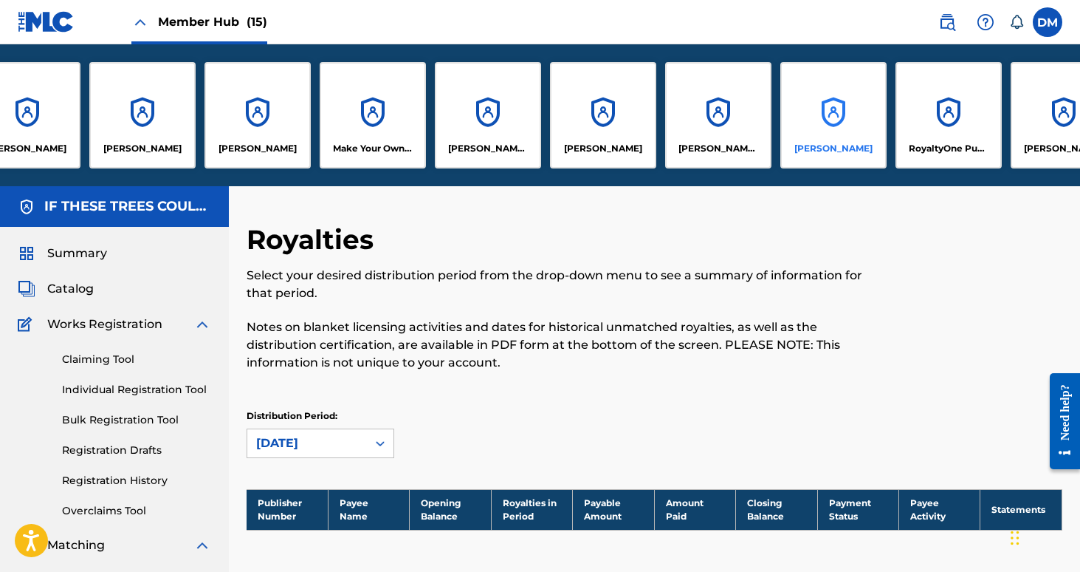
scroll to position [0, 674]
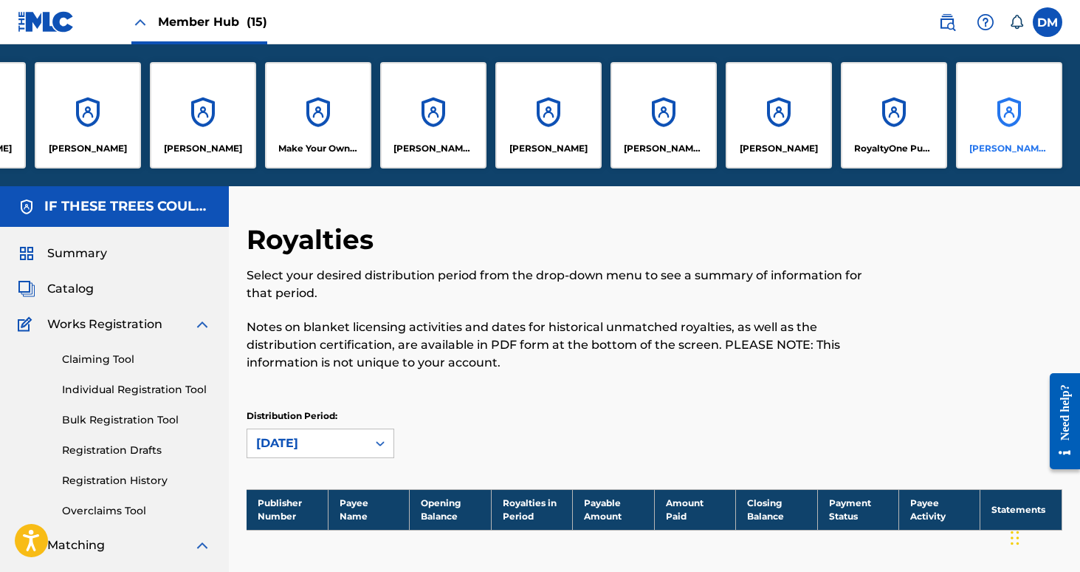
click at [974, 131] on div "[PERSON_NAME] MUSIC" at bounding box center [1009, 115] width 106 height 106
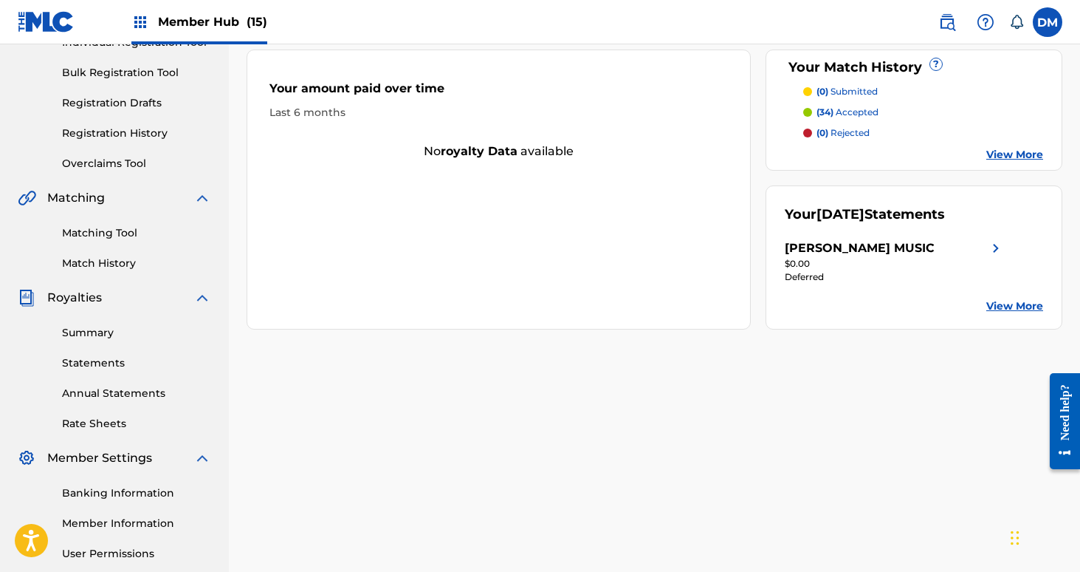
scroll to position [207, 0]
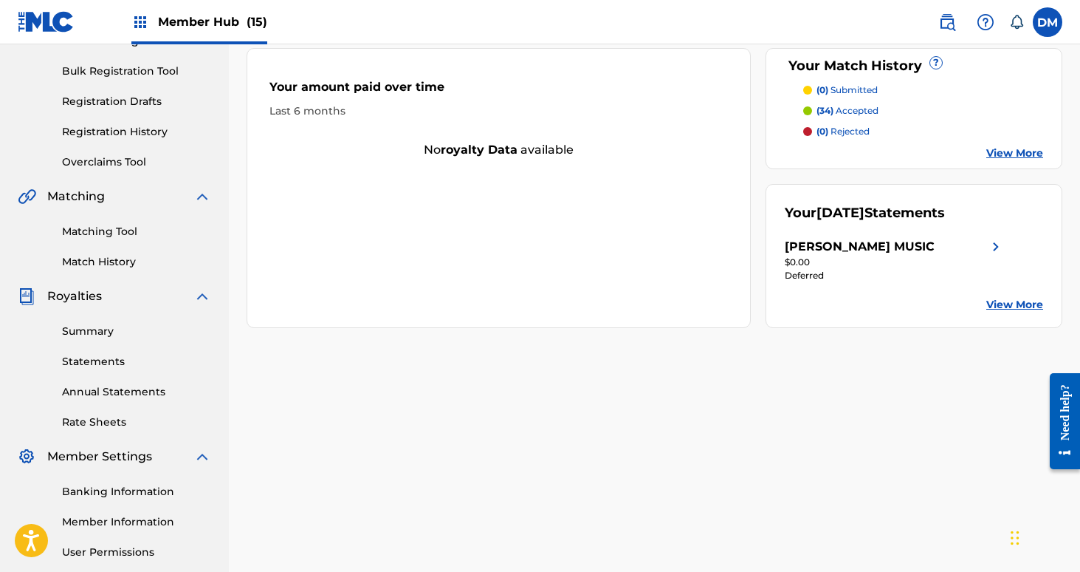
click at [837, 259] on div "$0.00" at bounding box center [894, 262] width 219 height 13
